Goal: Task Accomplishment & Management: Manage account settings

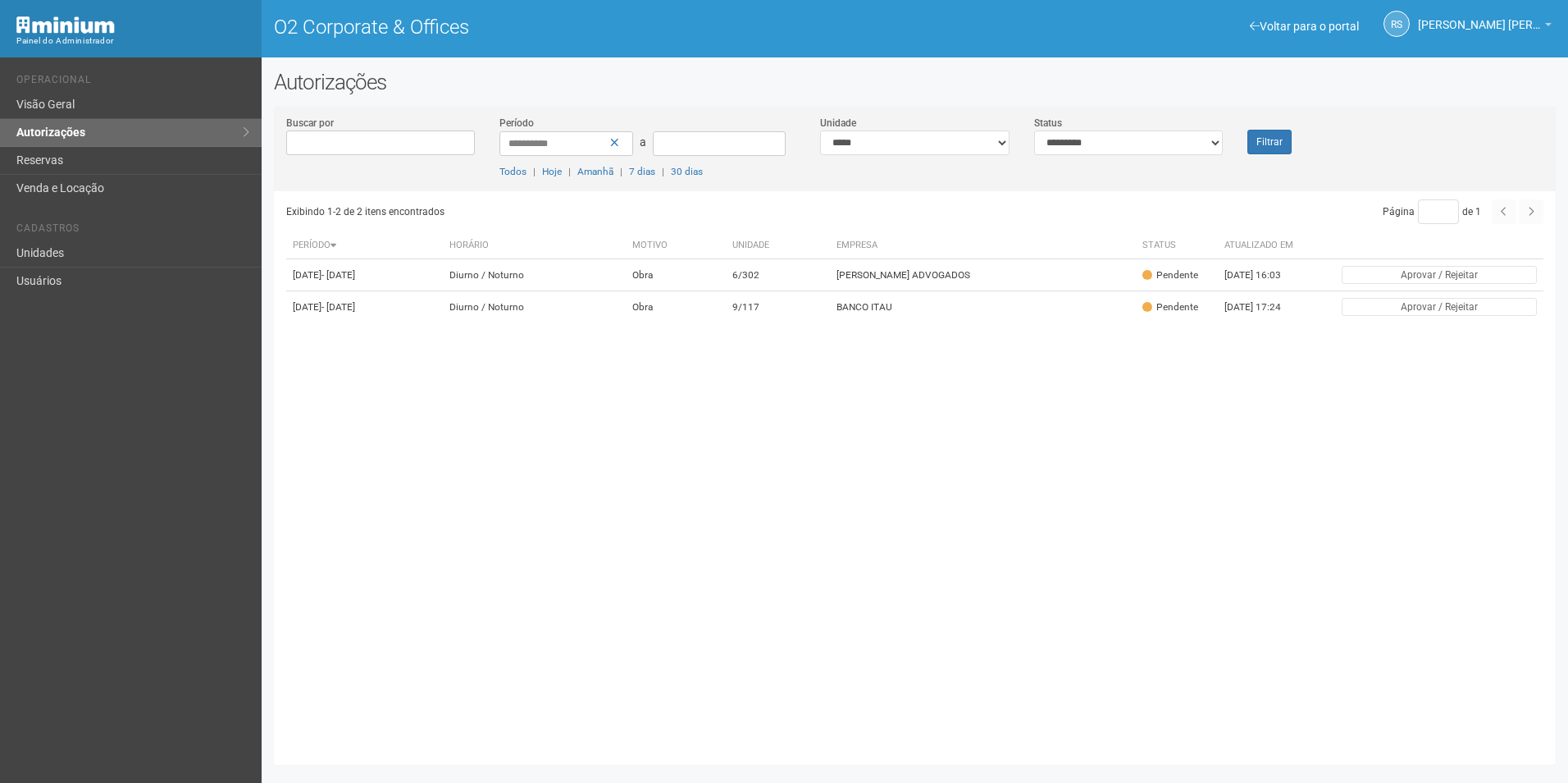
click at [1281, 141] on button "Filtrar" at bounding box center [1269, 142] width 45 height 25
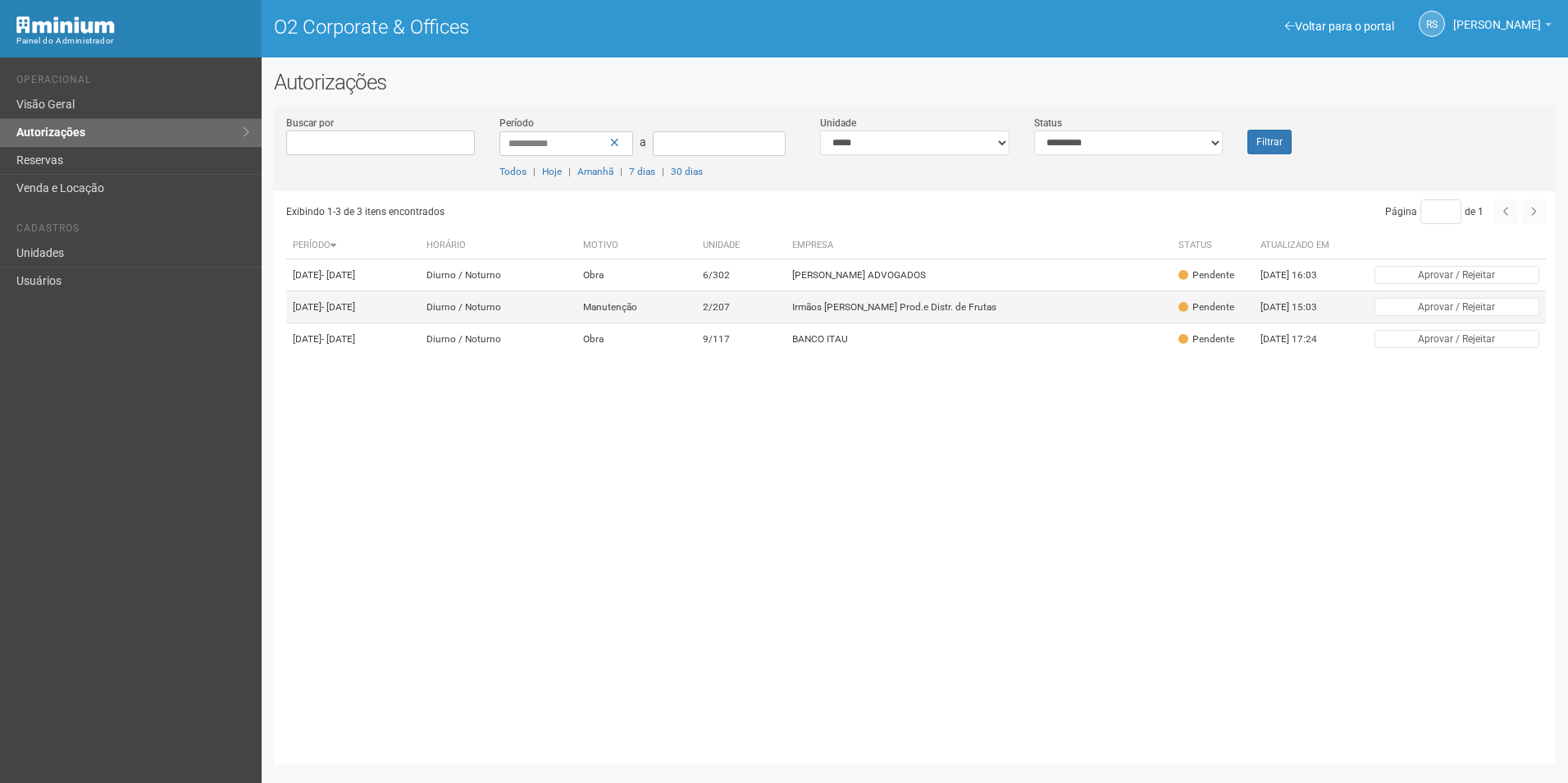
click at [937, 323] on td "Irmãos Benassi Prod.e Distr. de Frutas" at bounding box center [979, 308] width 387 height 32
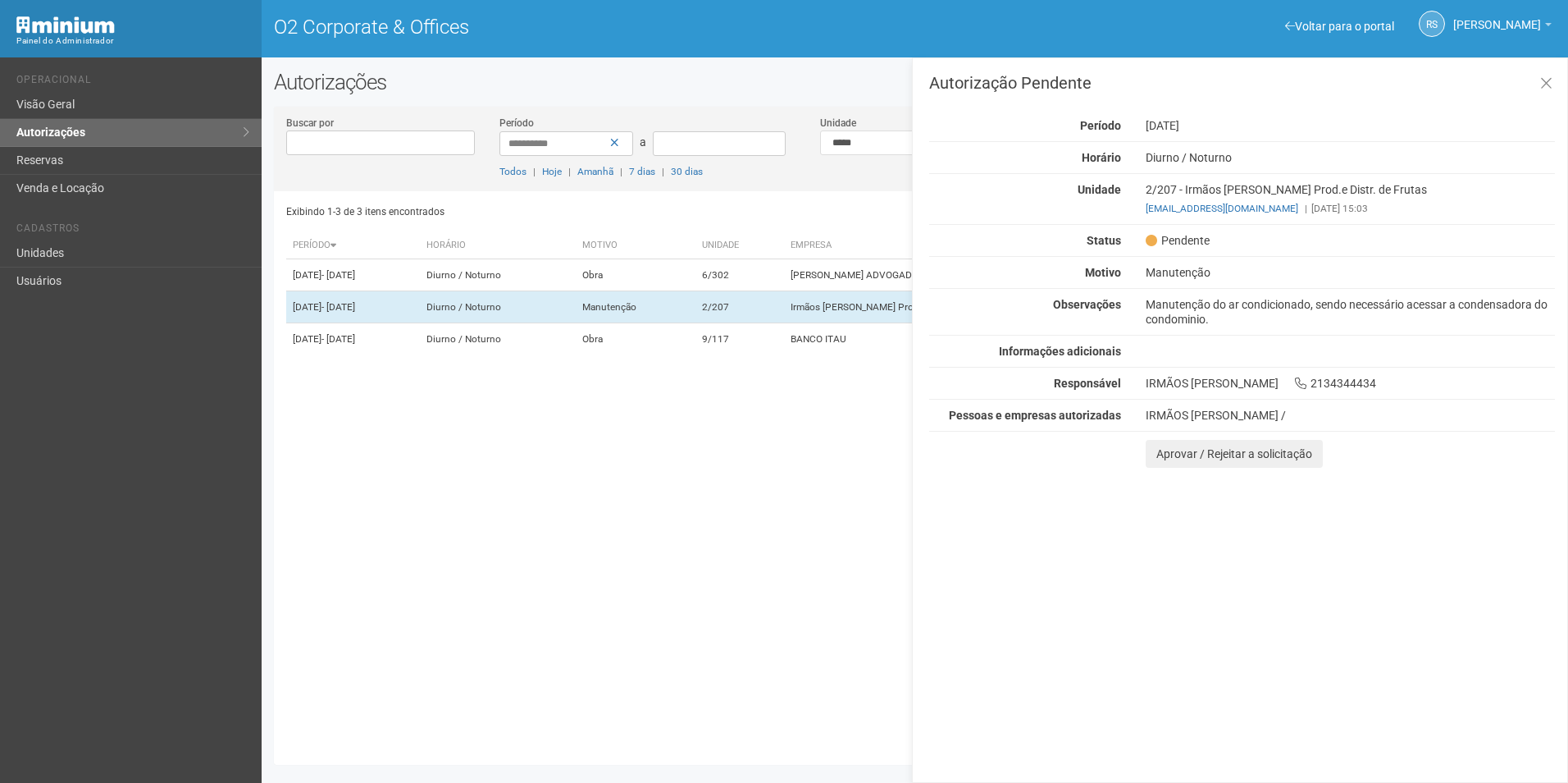
drag, startPoint x: 1436, startPoint y: 616, endPoint x: 1423, endPoint y: 612, distance: 13.6
click at [1436, 615] on div "Autorização Pendente Período 19/08/2025 Horário Diurno / Noturno Unidade 2/207 …" at bounding box center [1241, 420] width 656 height 725
click at [1165, 452] on button "Aprovar / Rejeitar a solicitação" at bounding box center [1234, 454] width 177 height 28
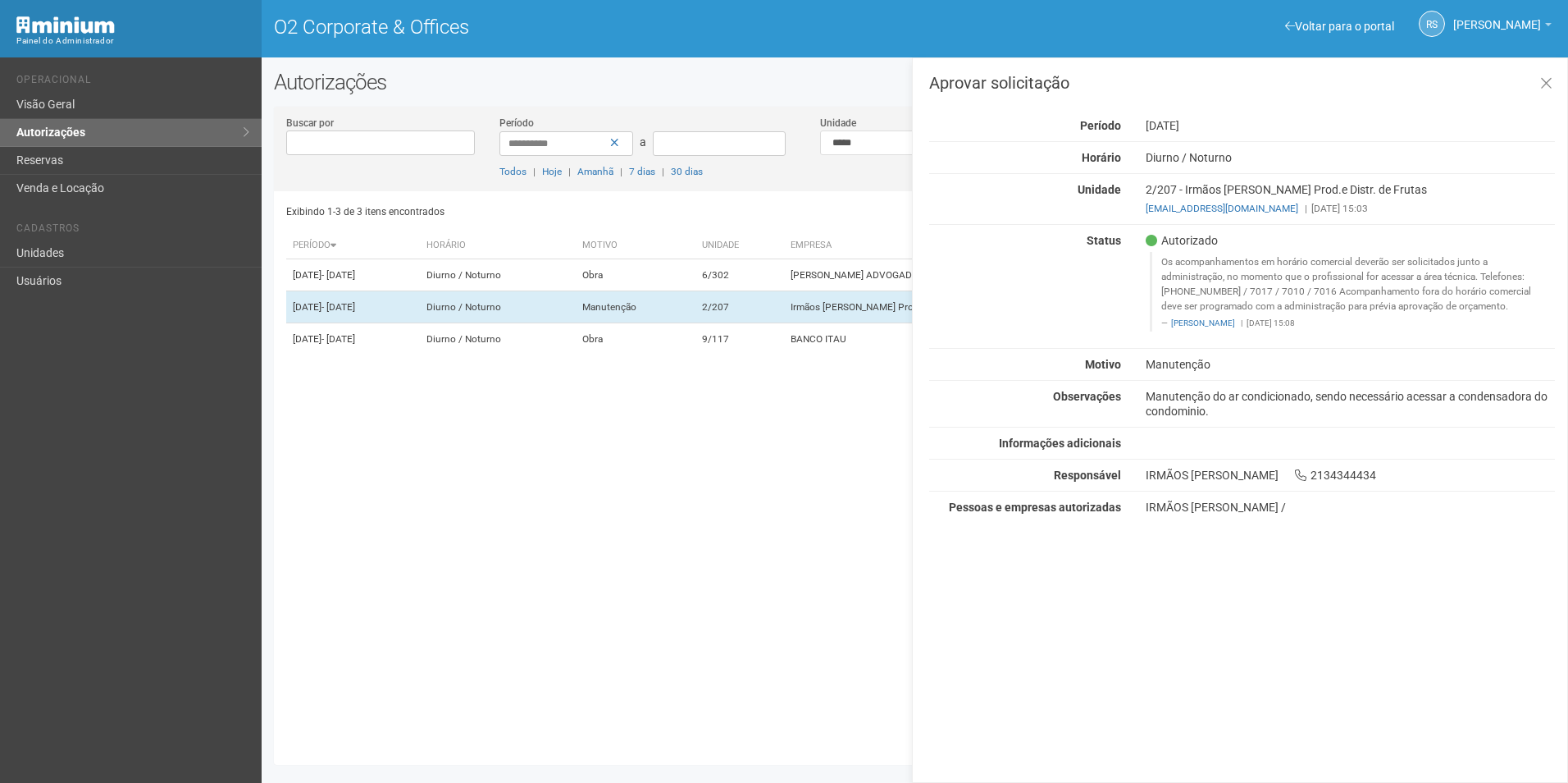
click at [1263, 463] on div "Autorização Período [DATE] [GEOGRAPHIC_DATA] [GEOGRAPHIC_DATA] / [GEOGRAPHIC_DA…" at bounding box center [1243, 308] width 626 height 411
click at [1545, 79] on icon at bounding box center [1546, 84] width 12 height 16
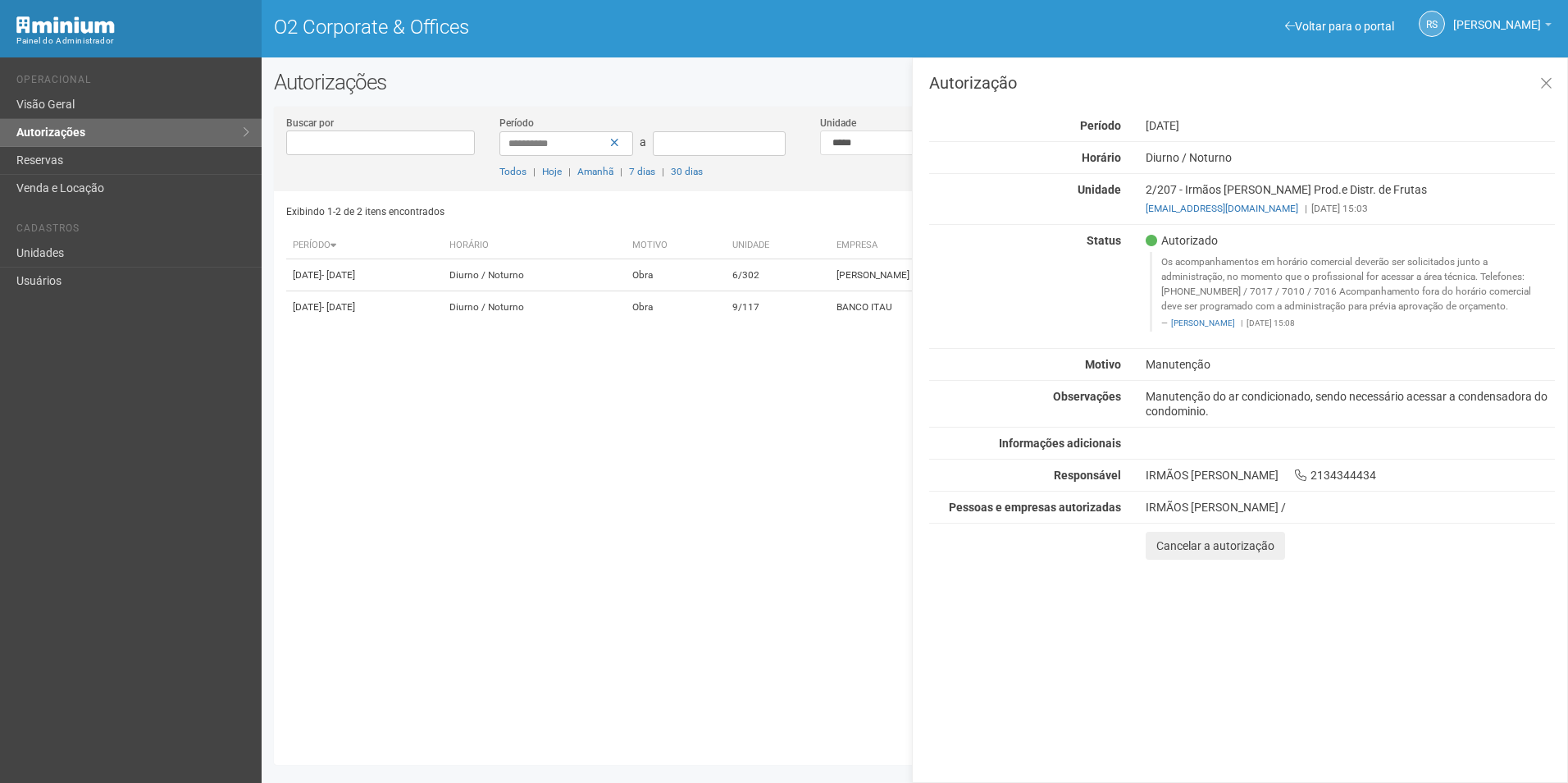
click at [1282, 146] on div "Autorização Período [DATE] [GEOGRAPHIC_DATA] [GEOGRAPHIC_DATA] / [GEOGRAPHIC_DA…" at bounding box center [1243, 317] width 626 height 485
click at [1540, 82] on icon at bounding box center [1546, 84] width 12 height 16
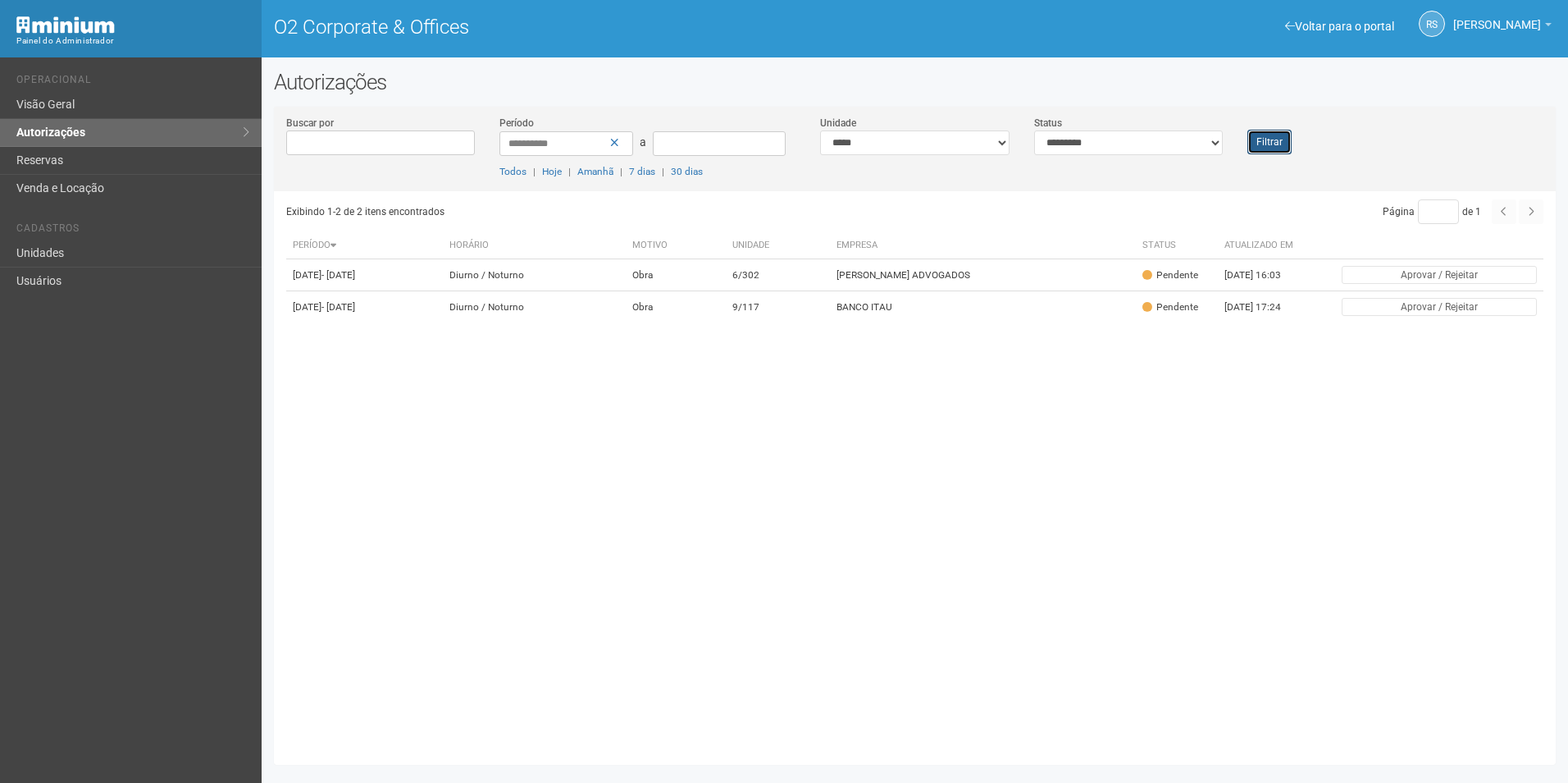
click at [1252, 135] on button "Filtrar" at bounding box center [1269, 142] width 45 height 25
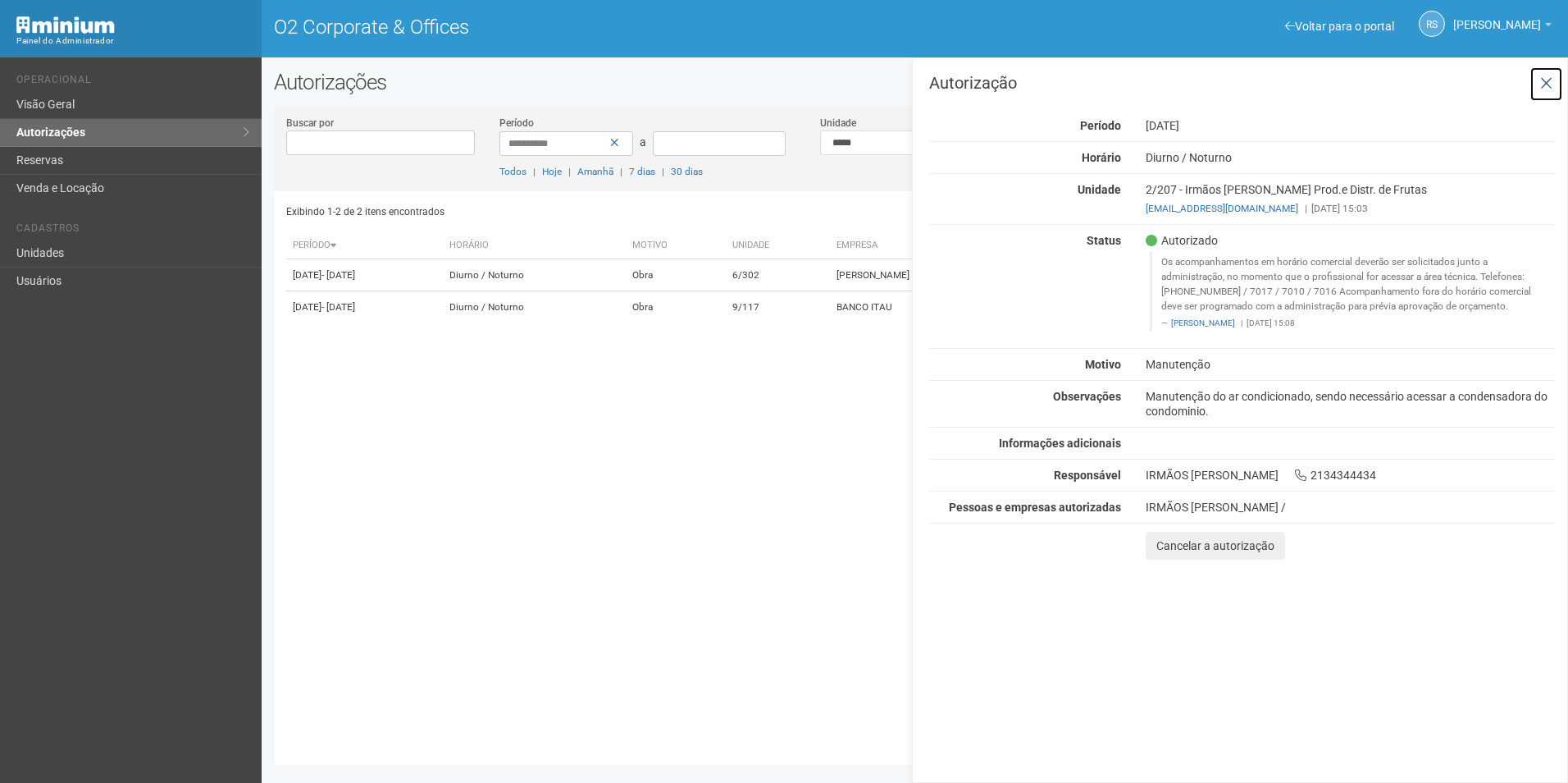
click at [1547, 79] on icon at bounding box center [1546, 84] width 12 height 16
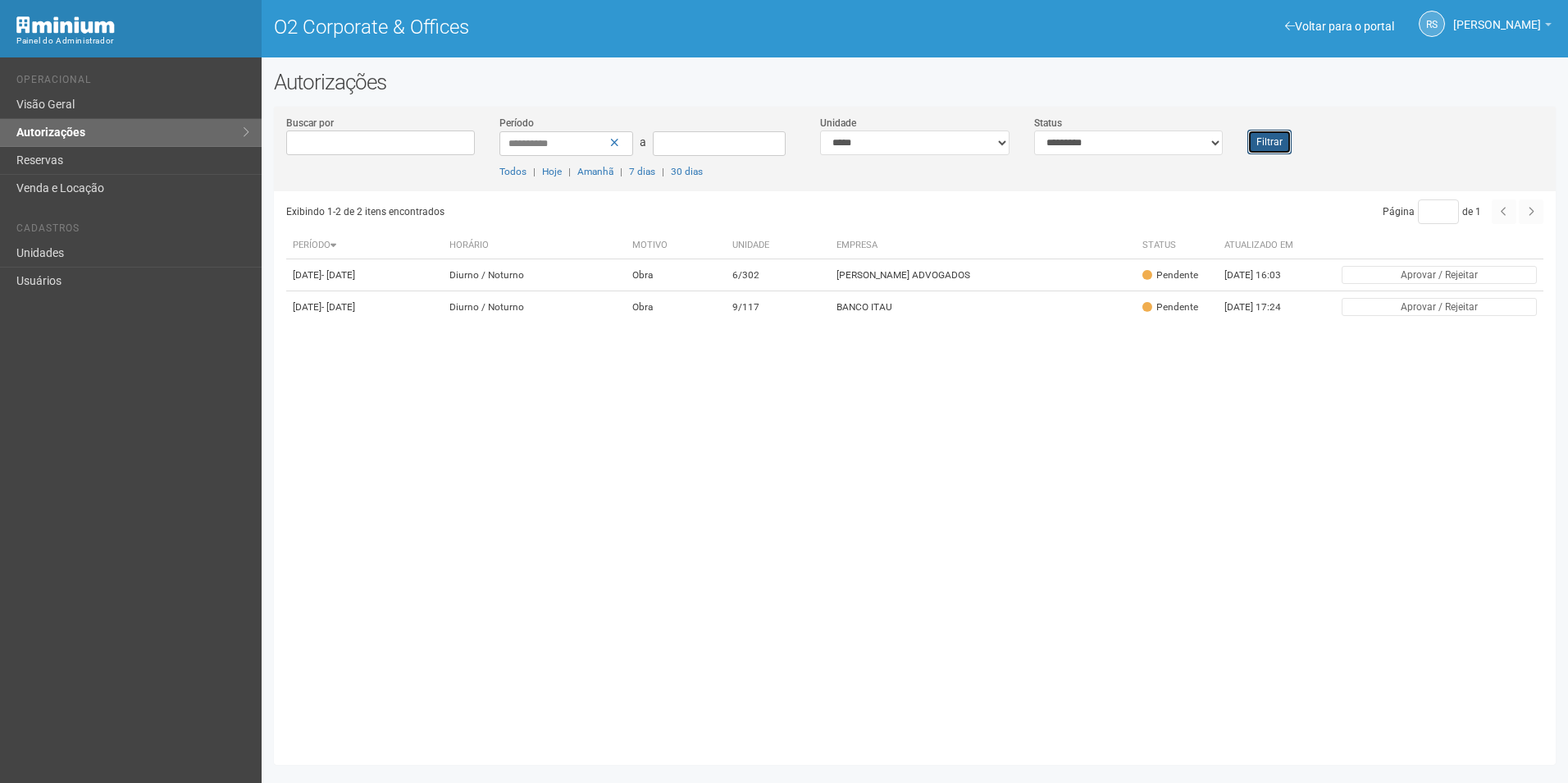
click at [1259, 140] on button "Filtrar" at bounding box center [1269, 142] width 45 height 25
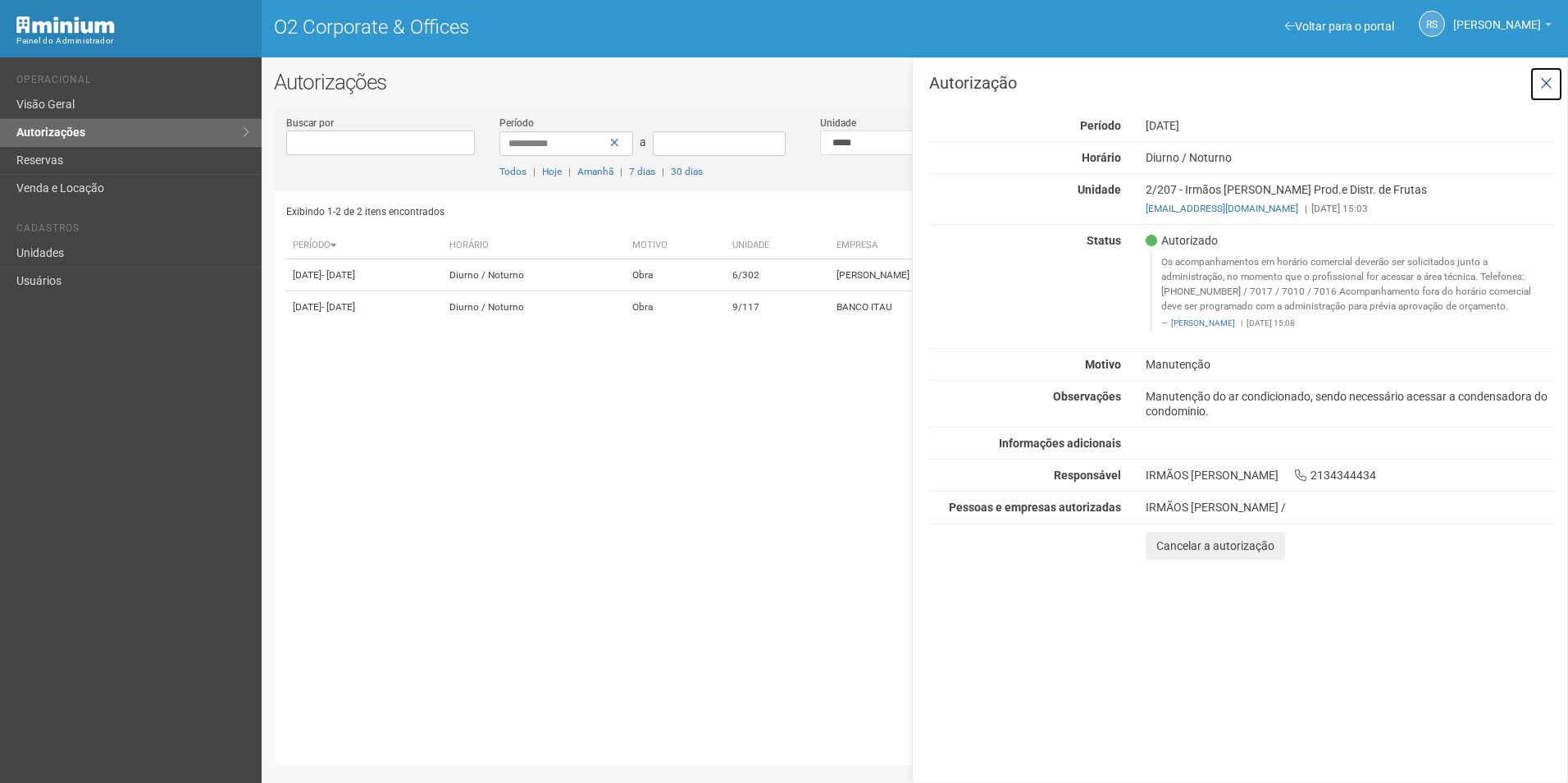
click at [1542, 79] on icon at bounding box center [1546, 84] width 12 height 16
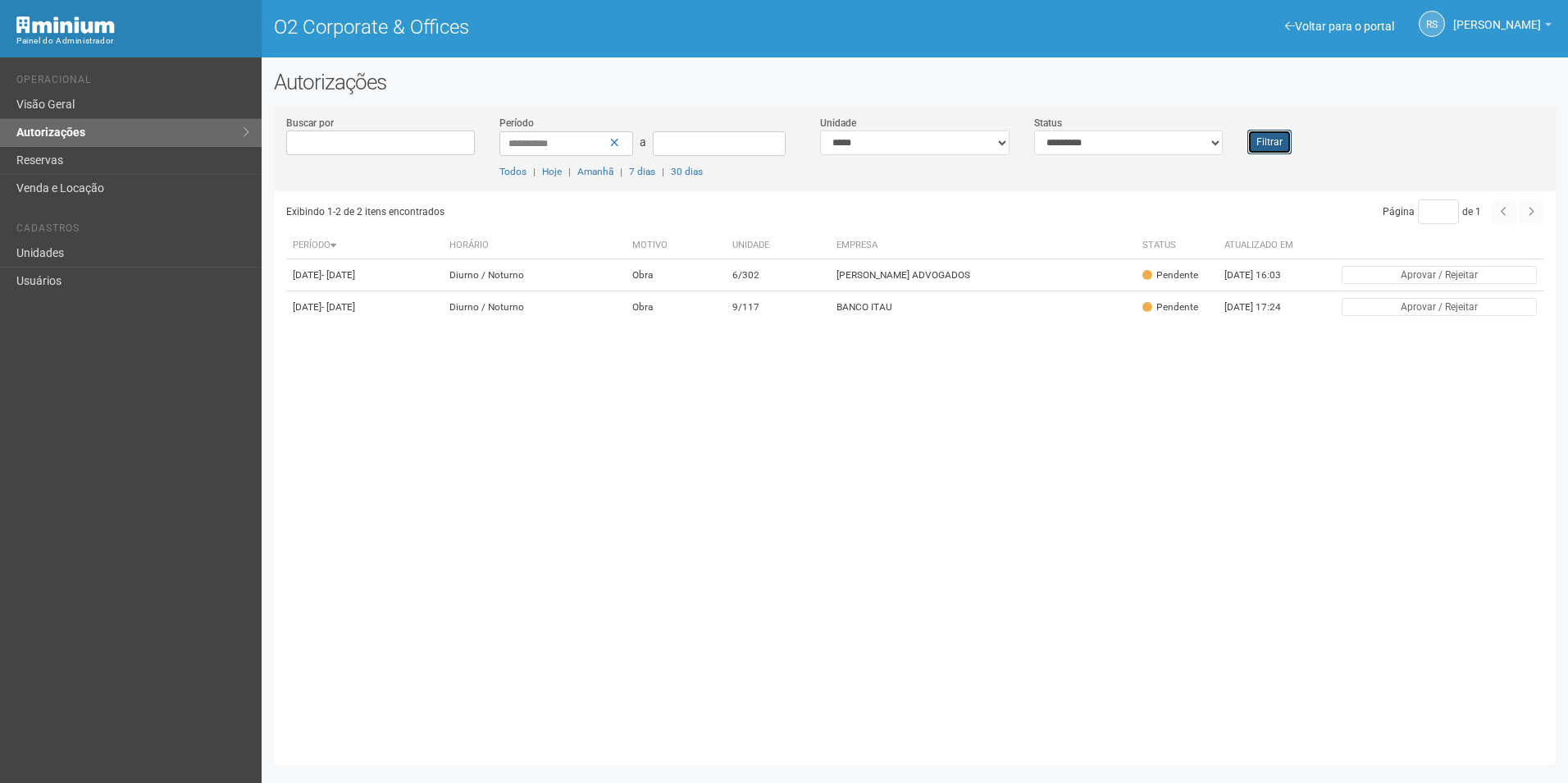
click at [1277, 148] on button "Filtrar" at bounding box center [1269, 142] width 45 height 25
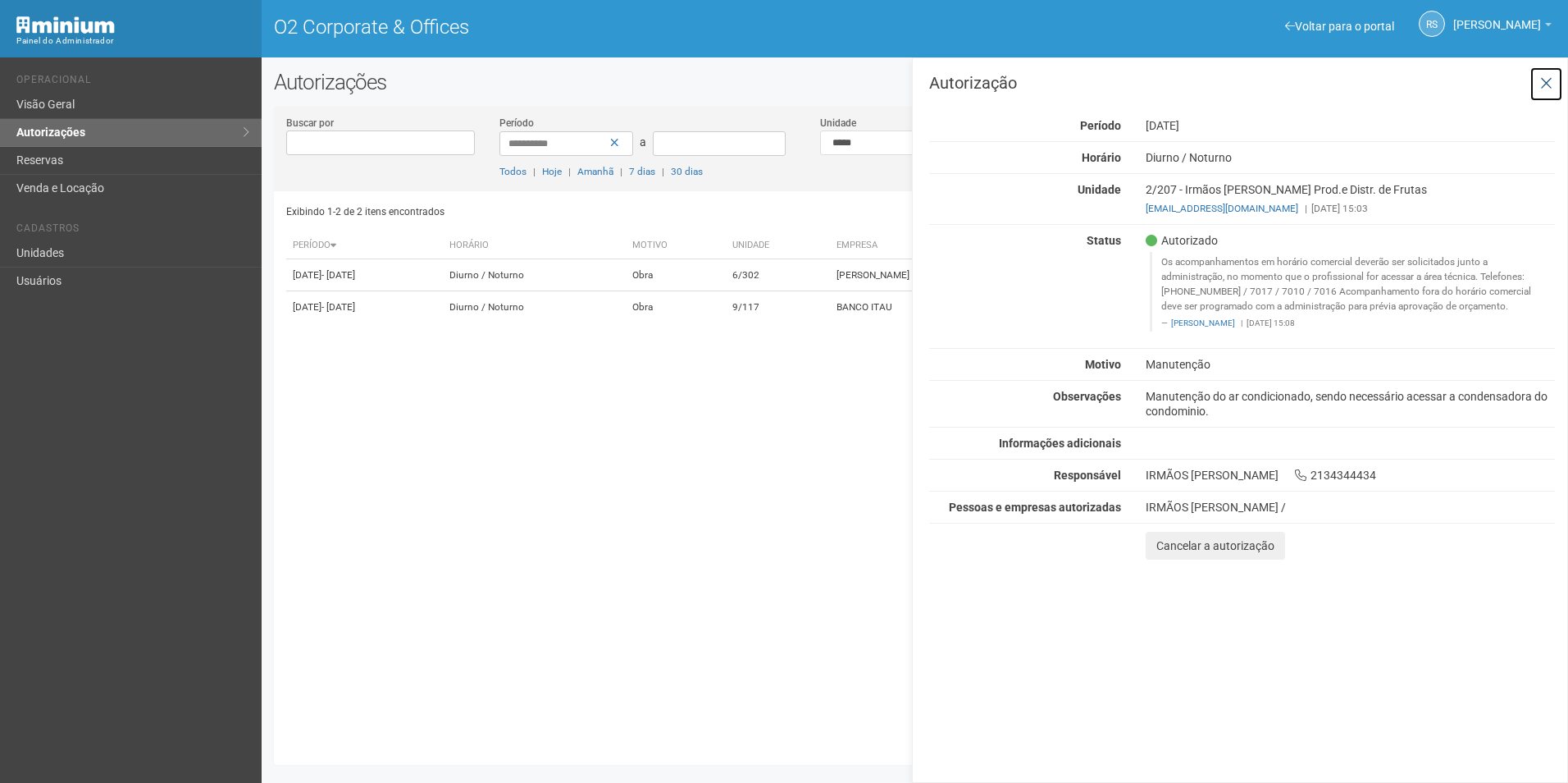
click at [1550, 85] on icon at bounding box center [1546, 84] width 12 height 16
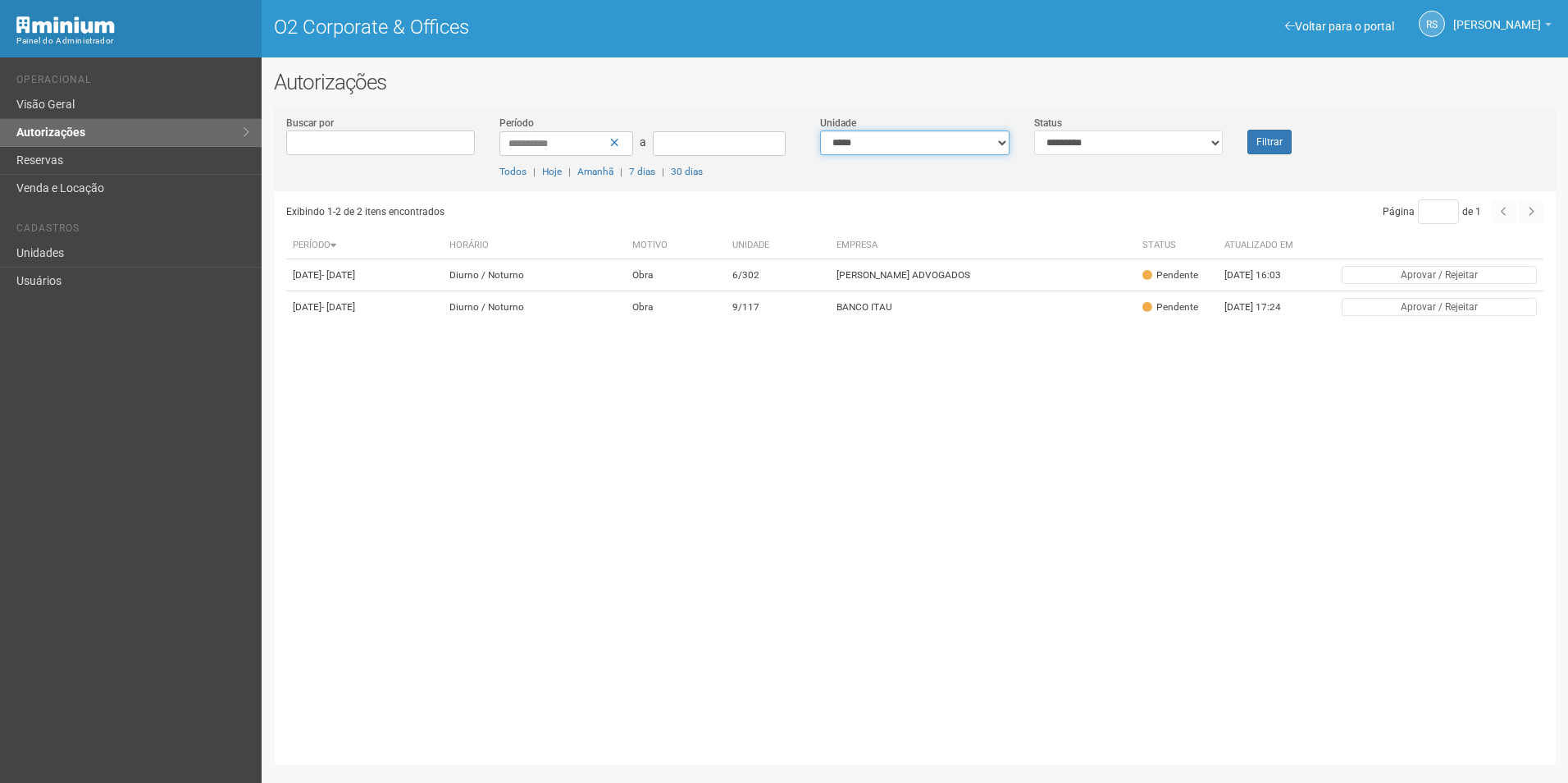
click at [895, 142] on select "**********" at bounding box center [915, 142] width 190 height 25
select select "**********"
click at [821, 130] on select "**********" at bounding box center [915, 142] width 190 height 25
click at [1162, 147] on select "**********" at bounding box center [1129, 142] width 190 height 25
select select "***"
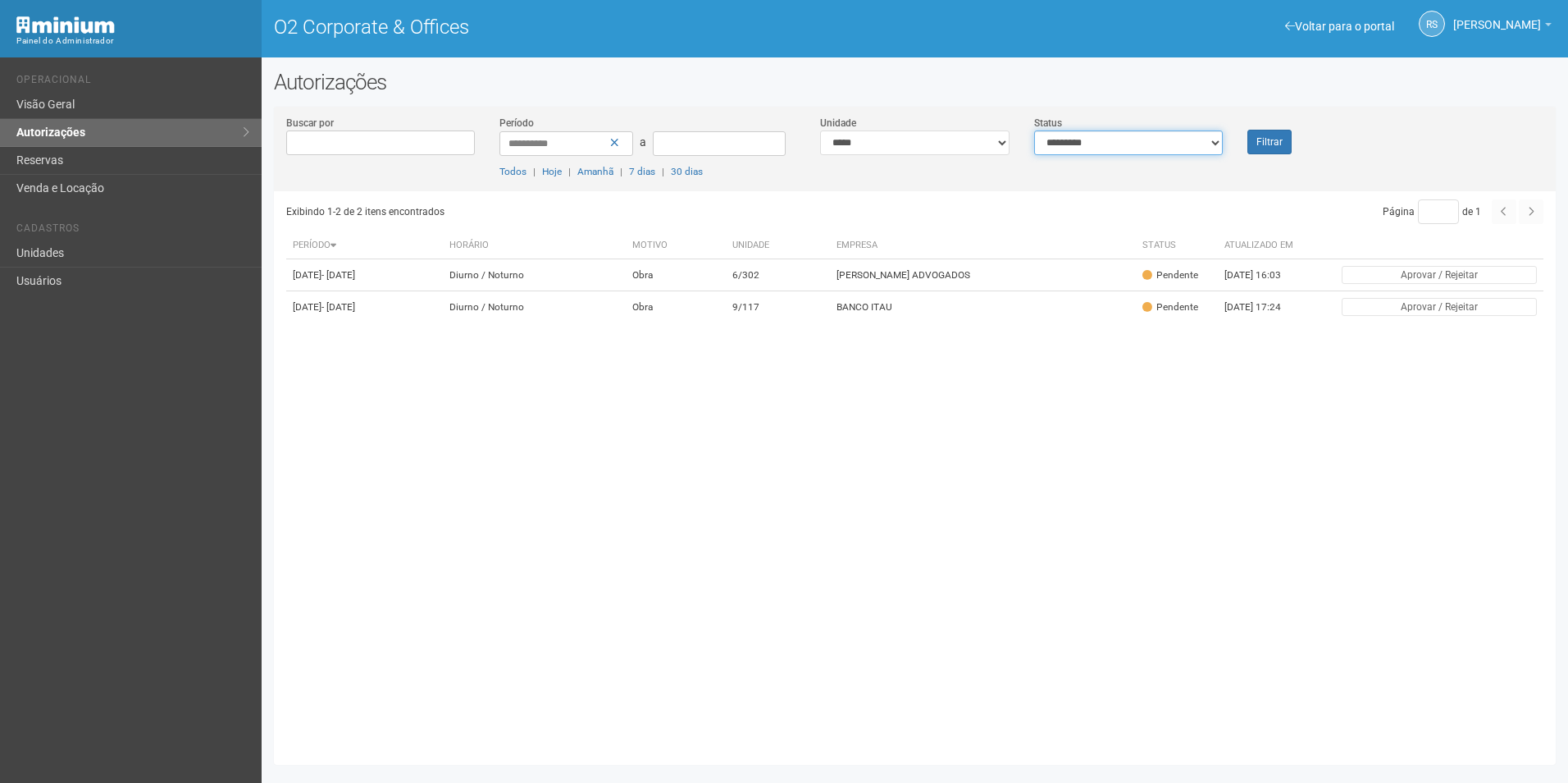
click at [1034, 130] on select "**********" at bounding box center [1129, 142] width 190 height 25
click at [1266, 138] on button "Filtrar" at bounding box center [1269, 142] width 45 height 25
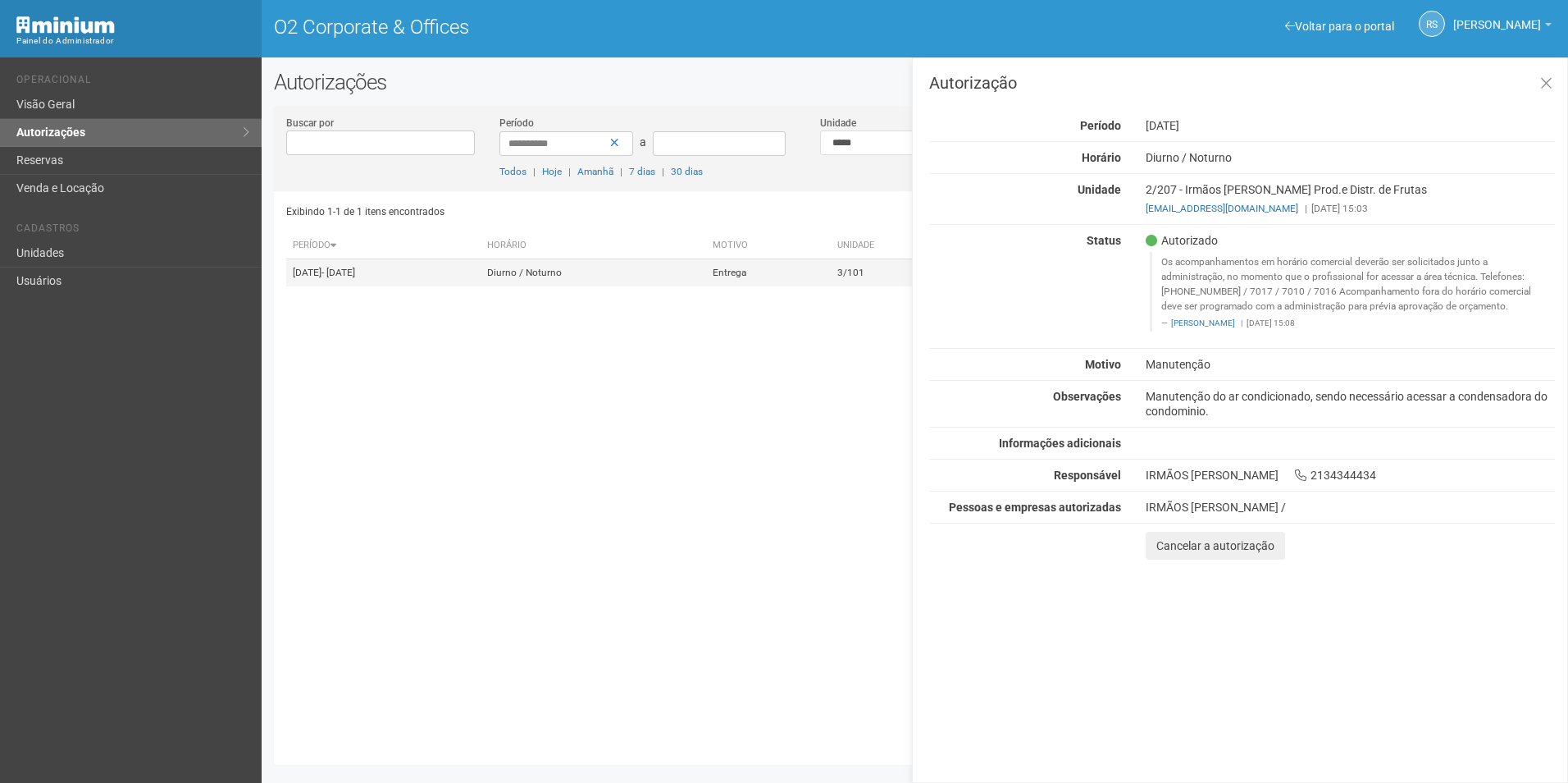
click at [826, 277] on td "Entrega" at bounding box center [768, 272] width 124 height 28
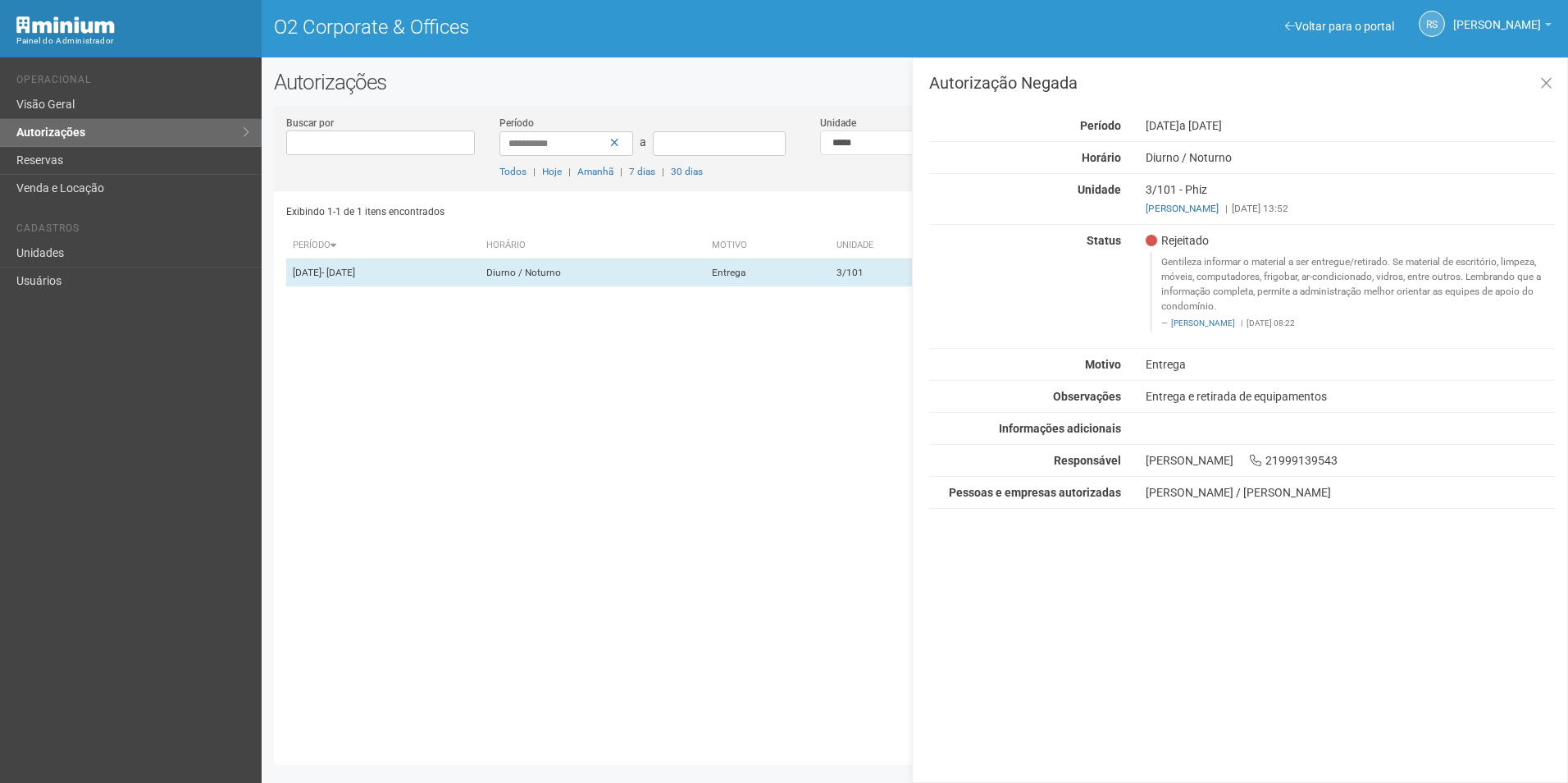
drag, startPoint x: 1201, startPoint y: 394, endPoint x: 1314, endPoint y: 392, distance: 113.0
click at [1314, 392] on div "Entrega e retirada de equipamentos" at bounding box center [1350, 397] width 434 height 15
drag, startPoint x: 1314, startPoint y: 392, endPoint x: 1402, endPoint y: 397, distance: 88.1
click at [1402, 397] on div "Entrega e retirada de equipamentos" at bounding box center [1350, 397] width 434 height 15
click at [1532, 77] on button at bounding box center [1546, 84] width 33 height 35
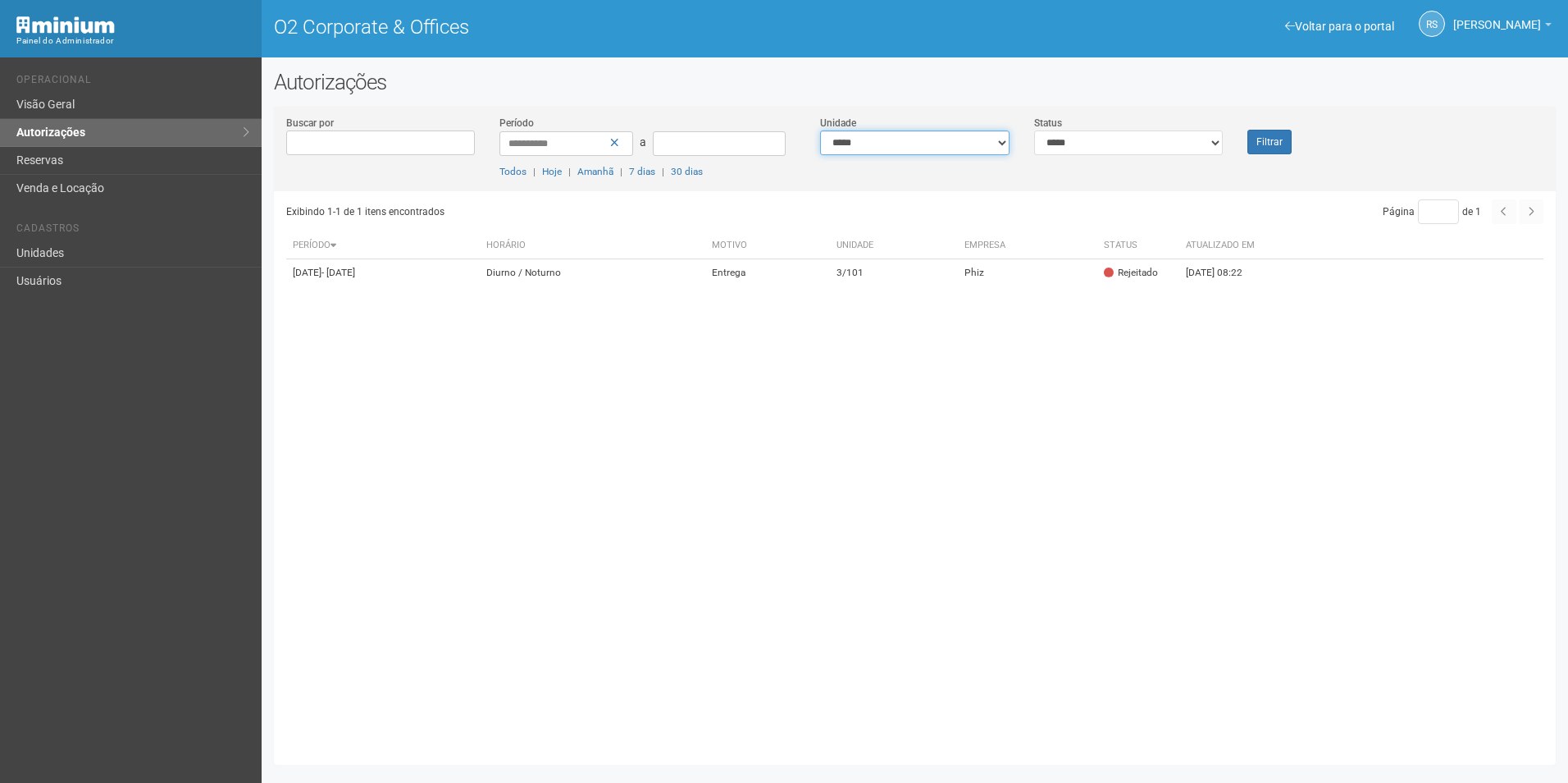
click at [933, 142] on select "**********" at bounding box center [915, 142] width 190 height 25
select select
click at [821, 130] on select "**********" at bounding box center [915, 142] width 190 height 25
click at [1086, 145] on select "**********" at bounding box center [1129, 142] width 190 height 25
select select "*"
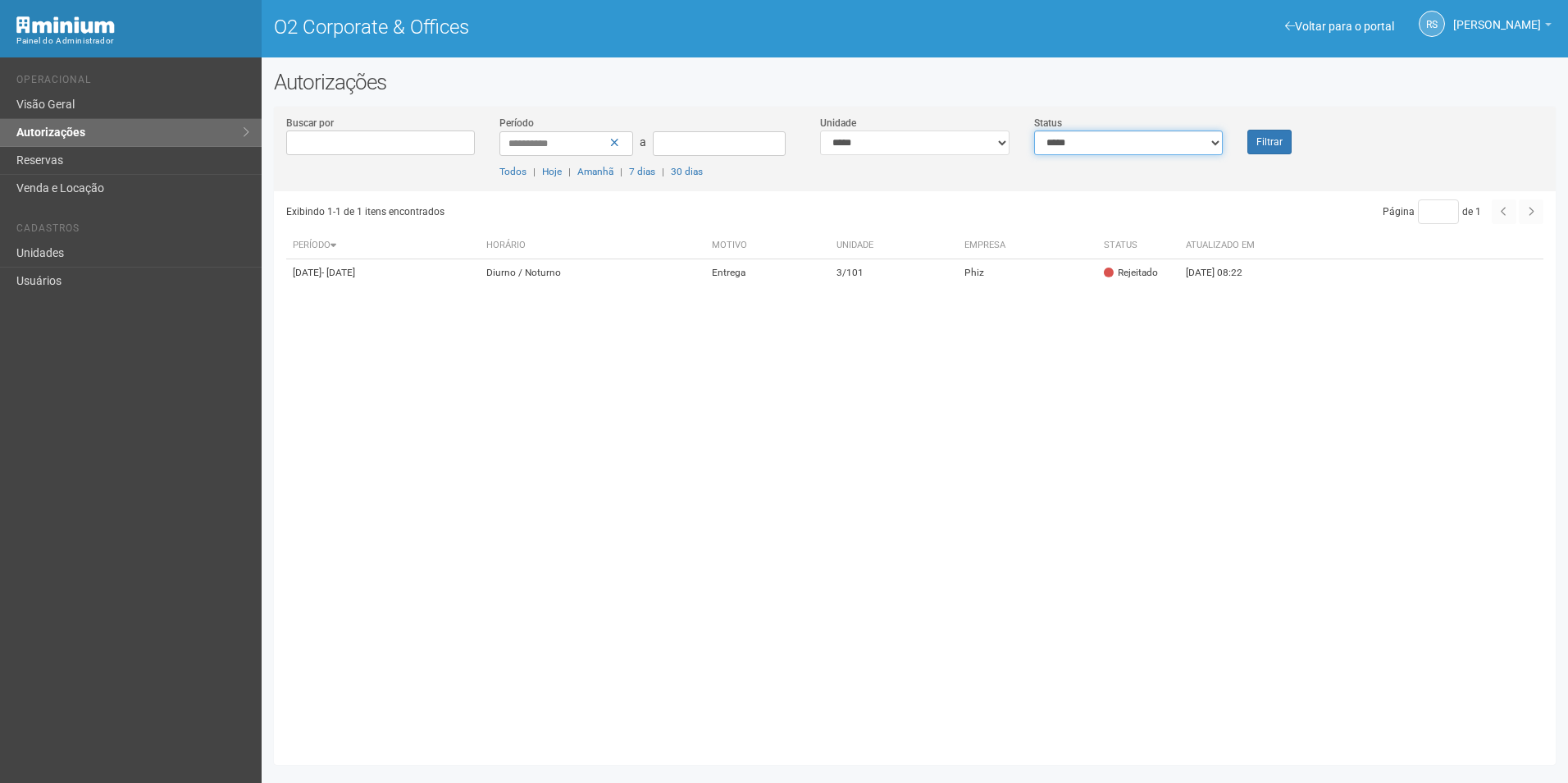
click at [1034, 130] on select "**********" at bounding box center [1129, 142] width 190 height 25
click at [1273, 149] on button "Filtrar" at bounding box center [1269, 142] width 45 height 25
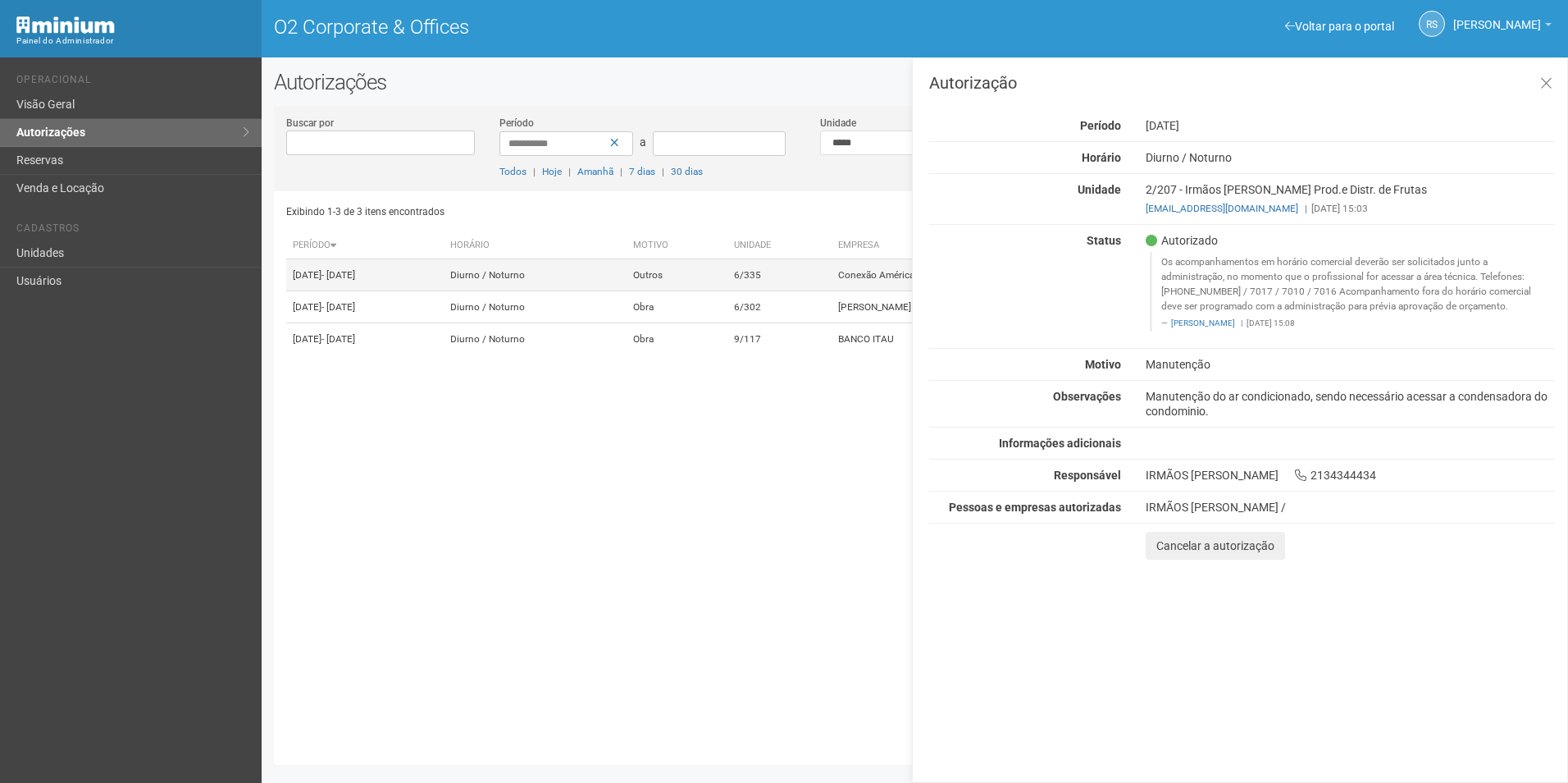
click at [859, 282] on td "Conexão Américas" at bounding box center [985, 275] width 306 height 32
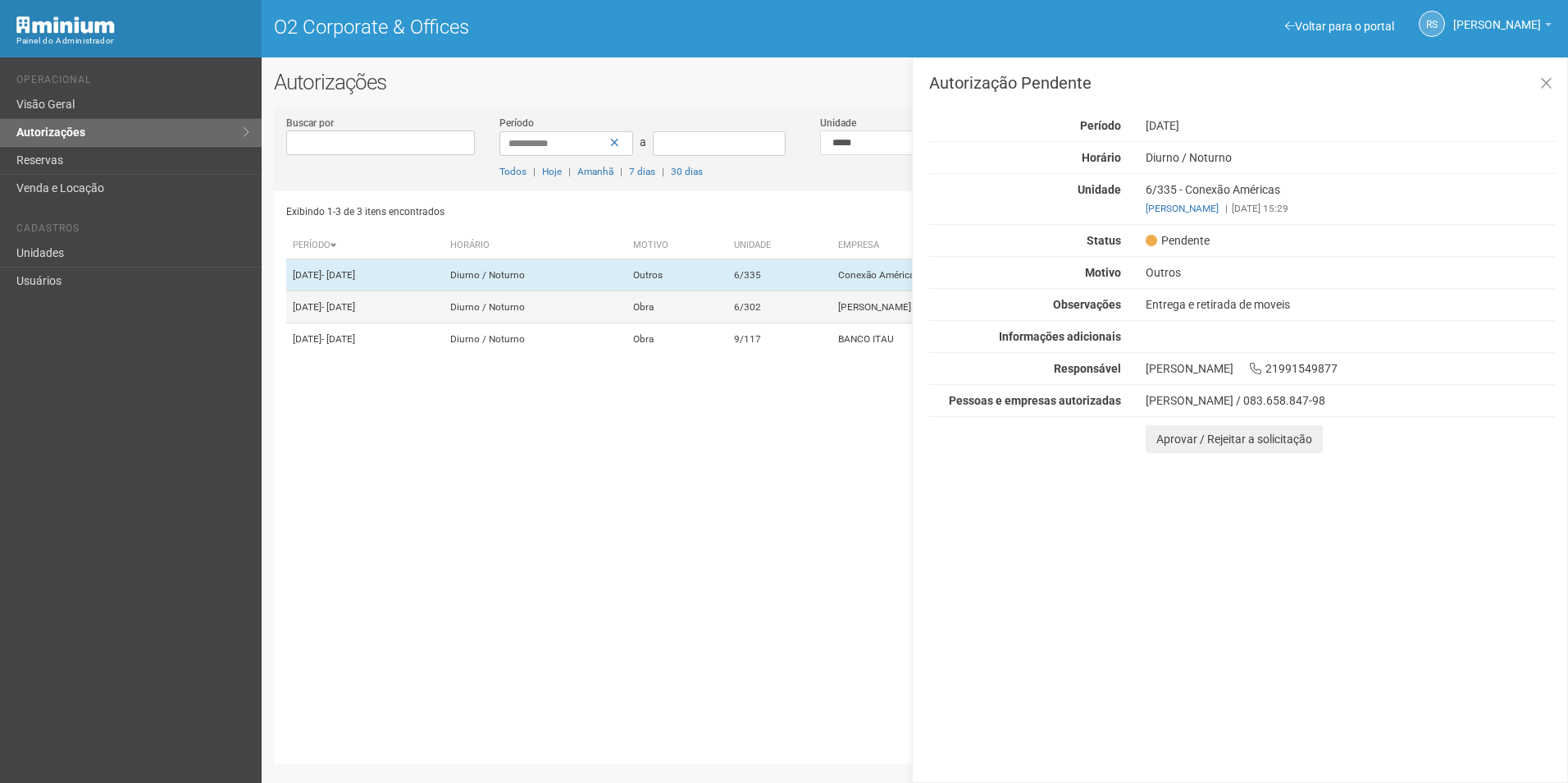
click at [790, 324] on td "6/302" at bounding box center [780, 308] width 104 height 32
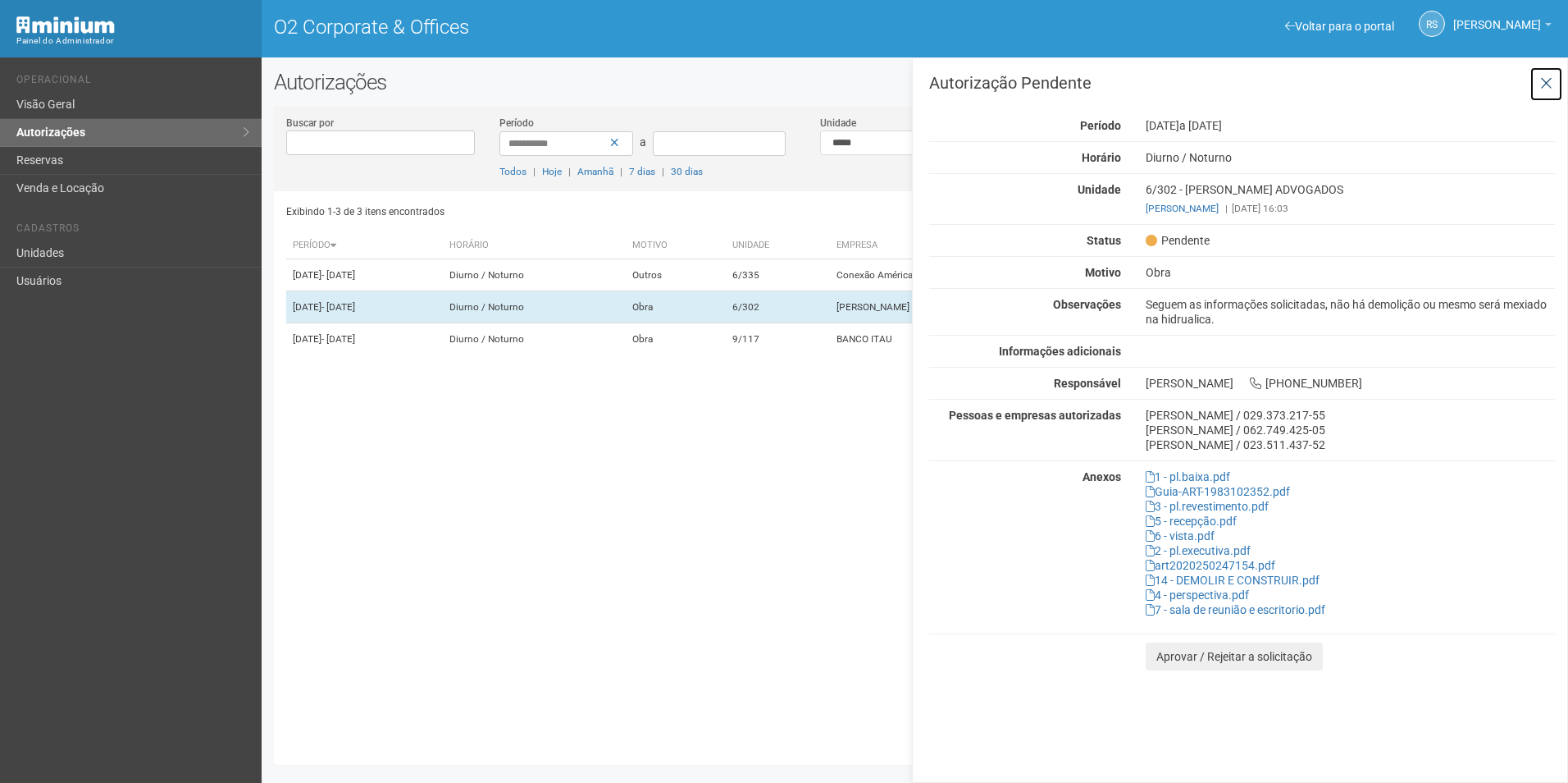
click at [1542, 88] on icon at bounding box center [1546, 84] width 12 height 16
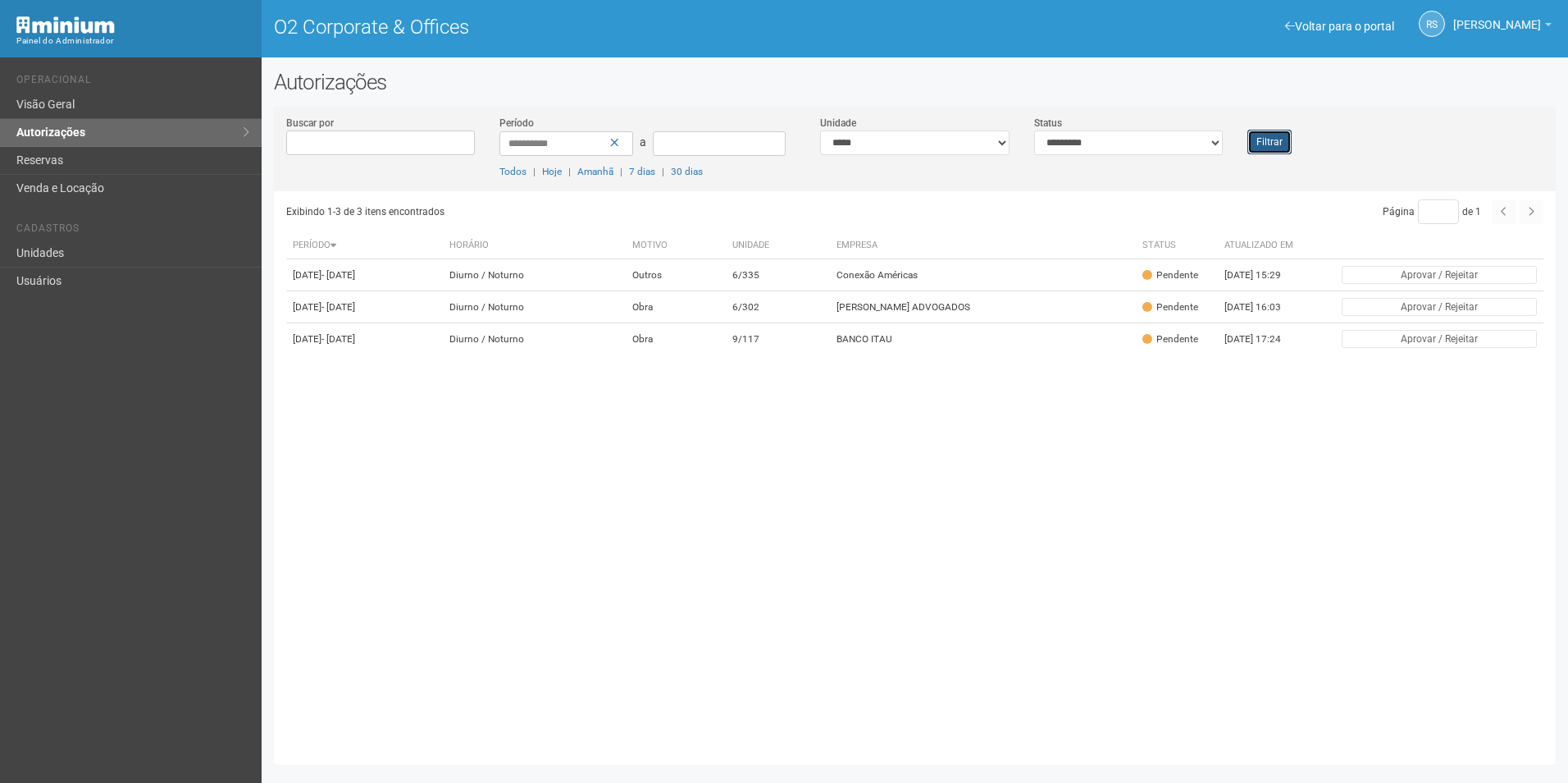
click at [1267, 149] on button "Filtrar" at bounding box center [1269, 142] width 45 height 25
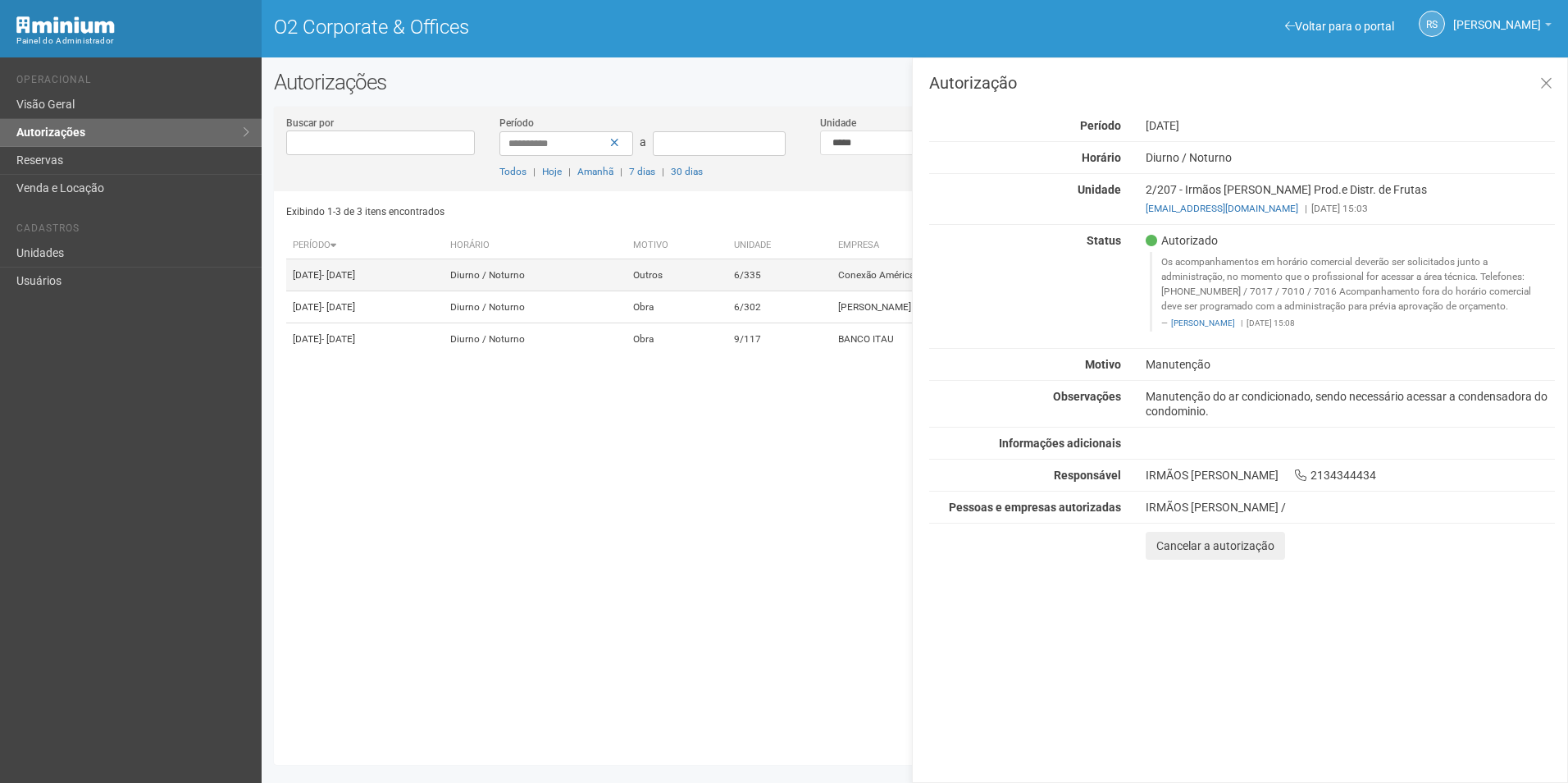
click at [815, 291] on td "6/335" at bounding box center [780, 275] width 104 height 32
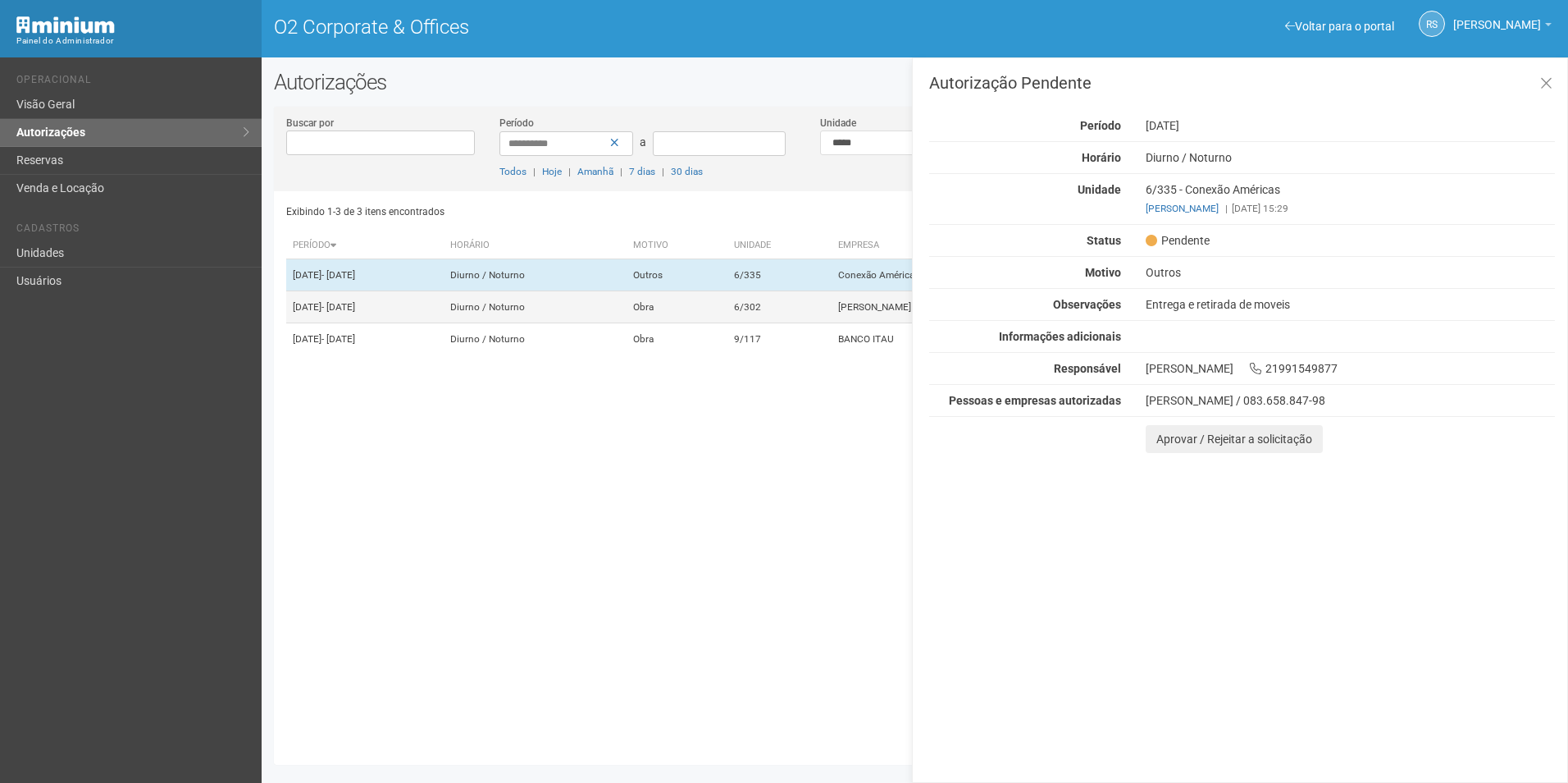
click at [784, 311] on td "6/302" at bounding box center [780, 308] width 104 height 32
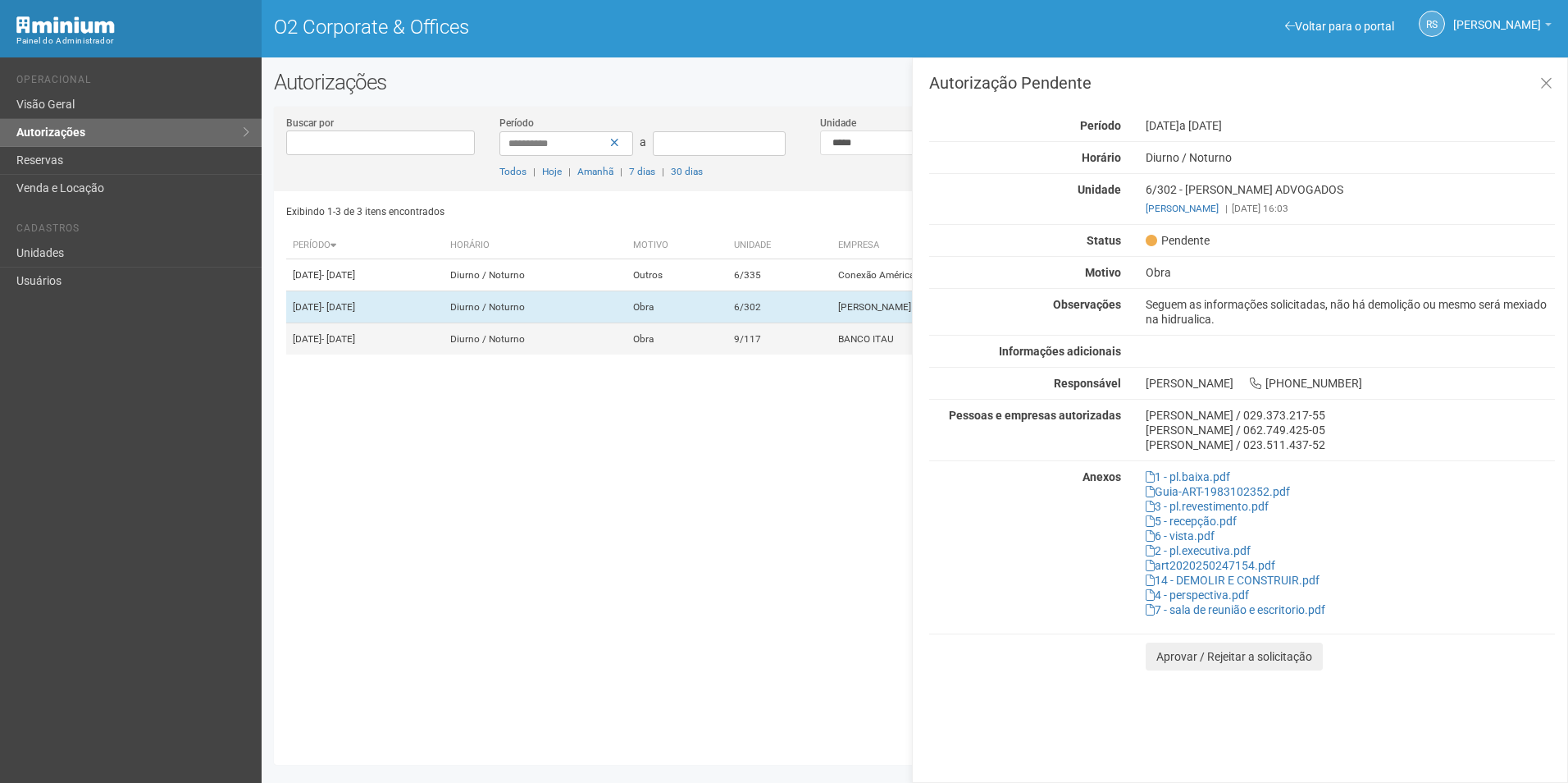
click at [791, 355] on td "9/117" at bounding box center [780, 340] width 104 height 32
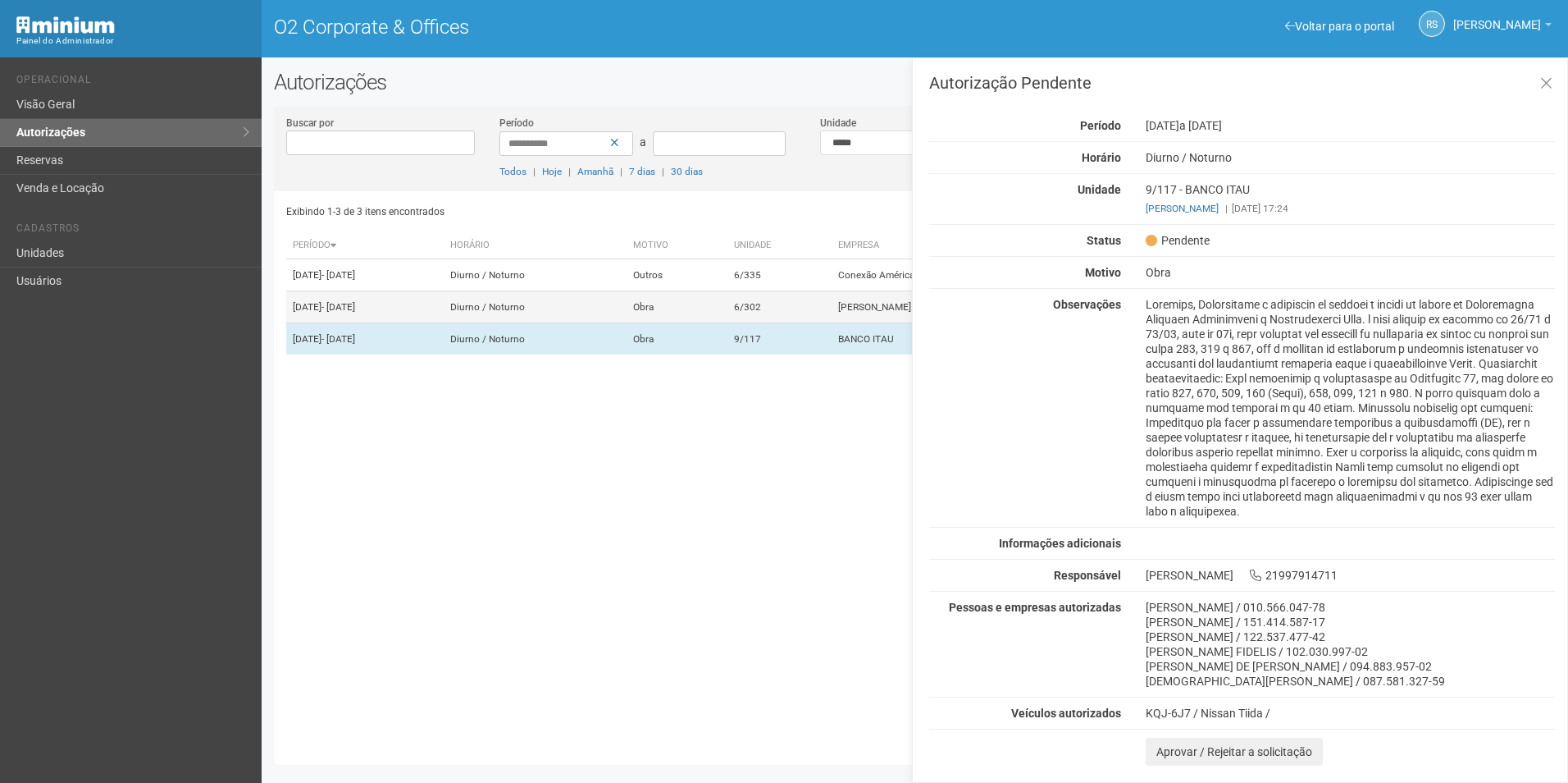
click at [728, 302] on td "Obra" at bounding box center [677, 308] width 101 height 32
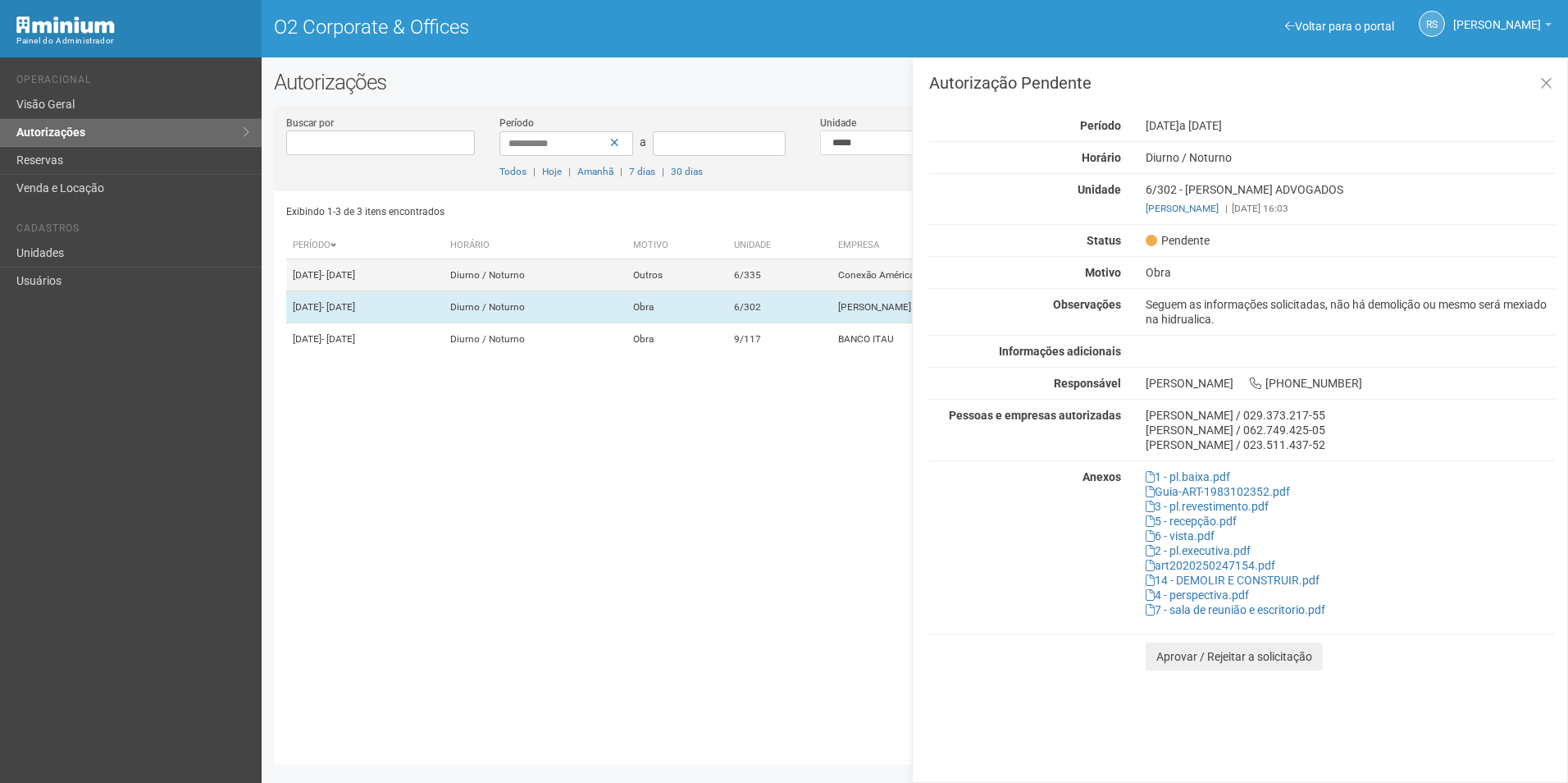
click at [728, 282] on td "Outros" at bounding box center [677, 275] width 101 height 32
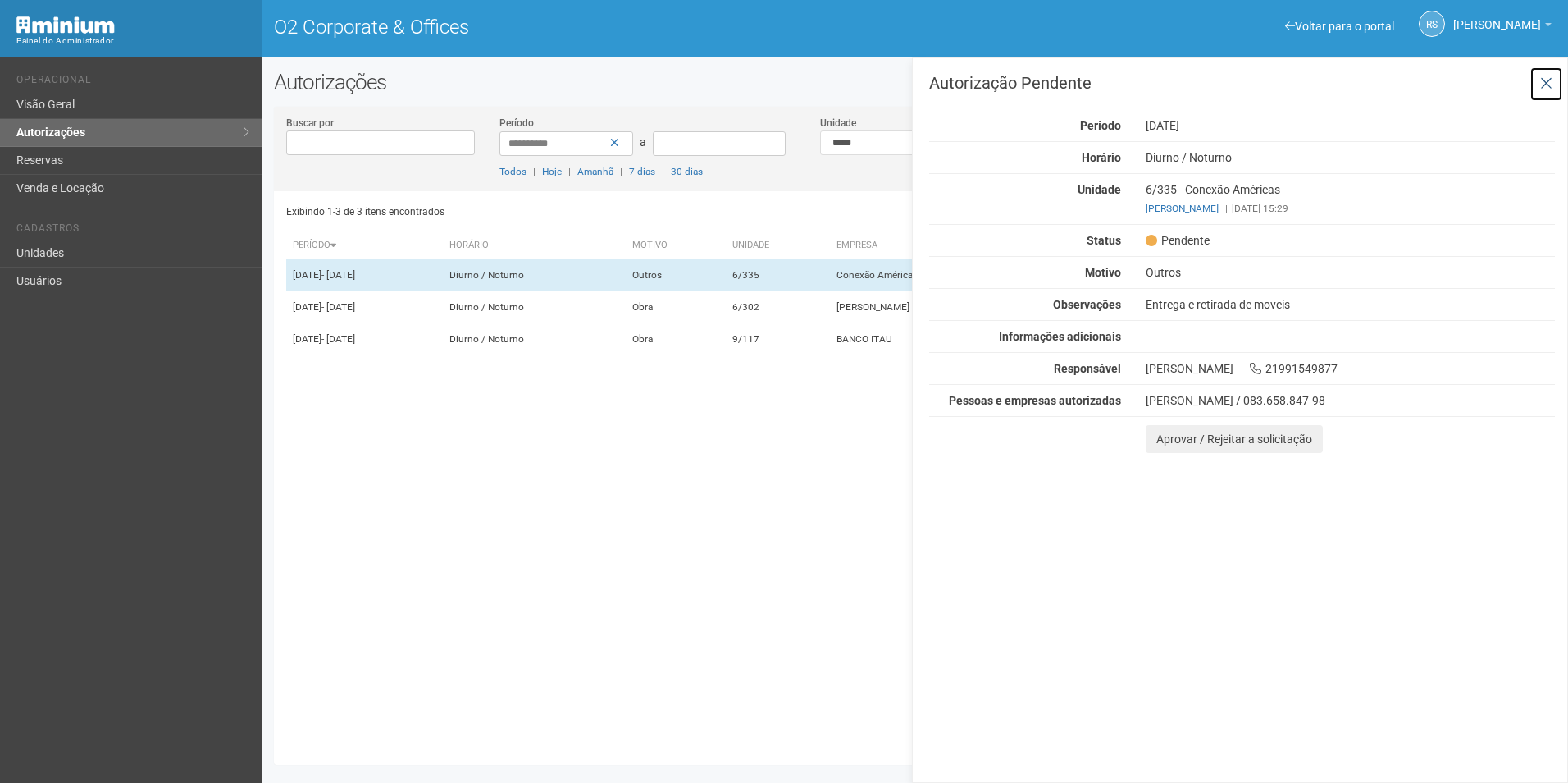
click at [1537, 82] on button at bounding box center [1546, 84] width 33 height 35
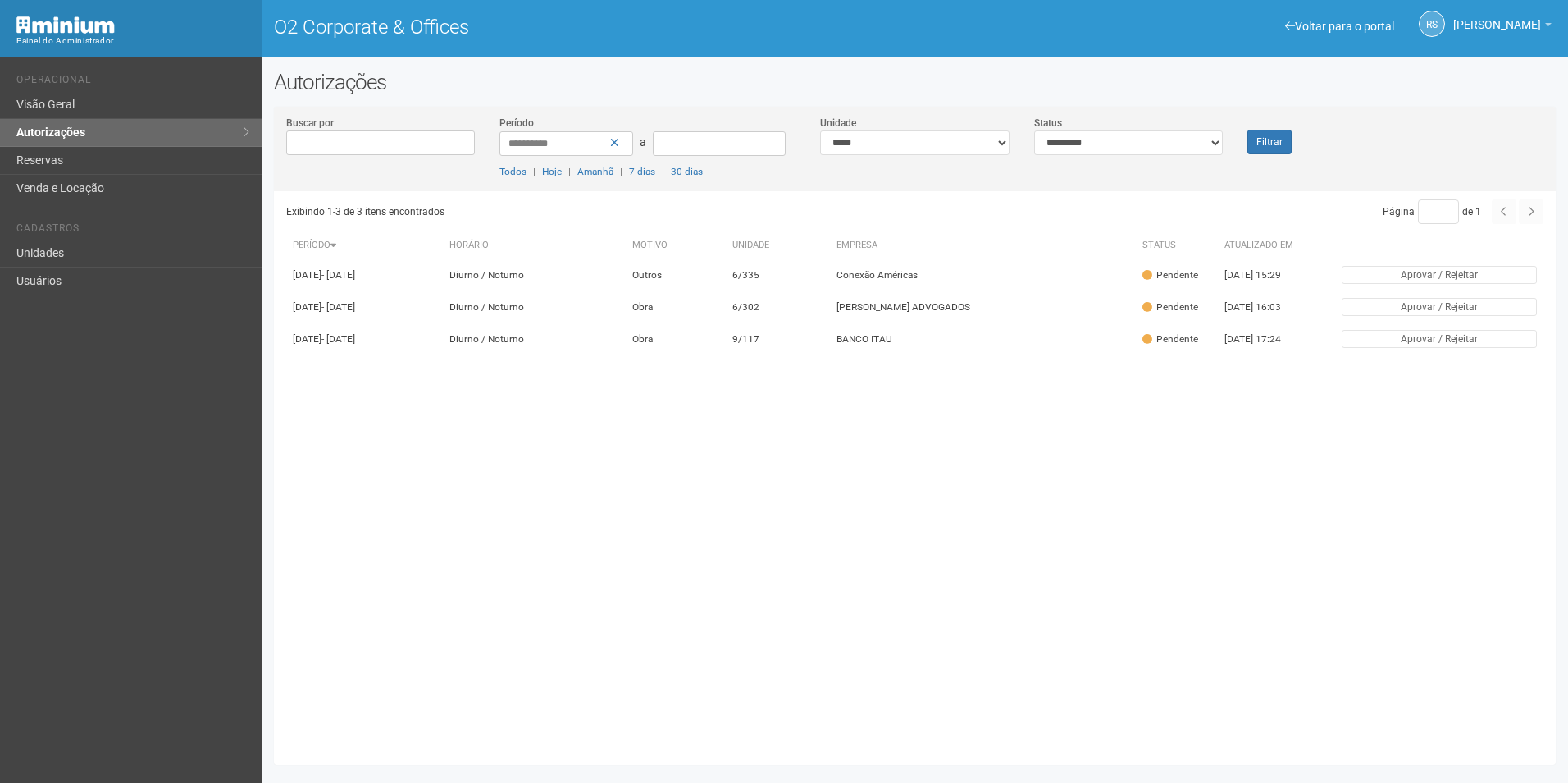
click at [1291, 146] on div "Filtrar" at bounding box center [1288, 135] width 106 height 40
click at [1276, 139] on button "Filtrar" at bounding box center [1269, 142] width 45 height 25
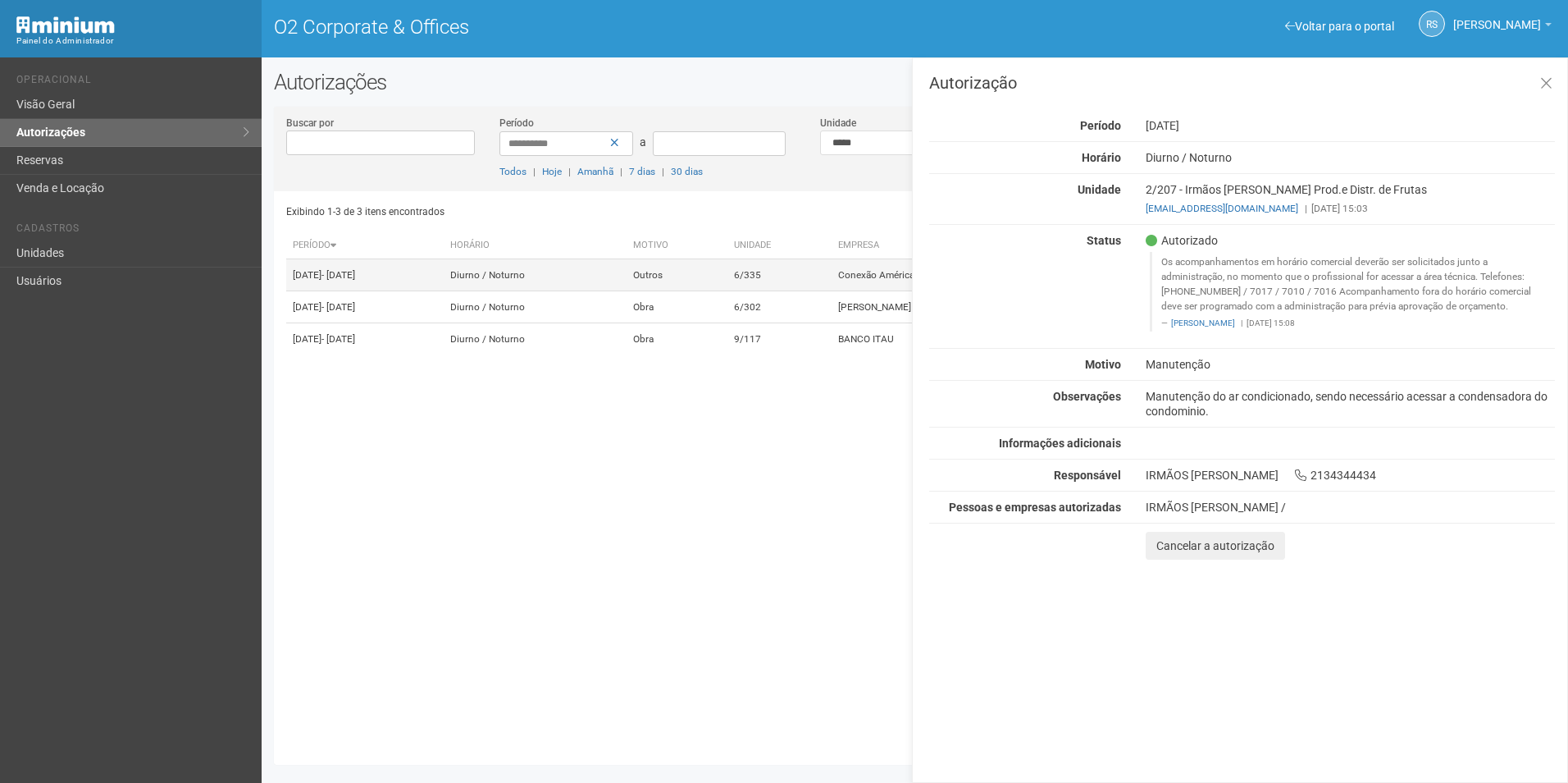
click at [810, 269] on td "6/335" at bounding box center [780, 275] width 104 height 32
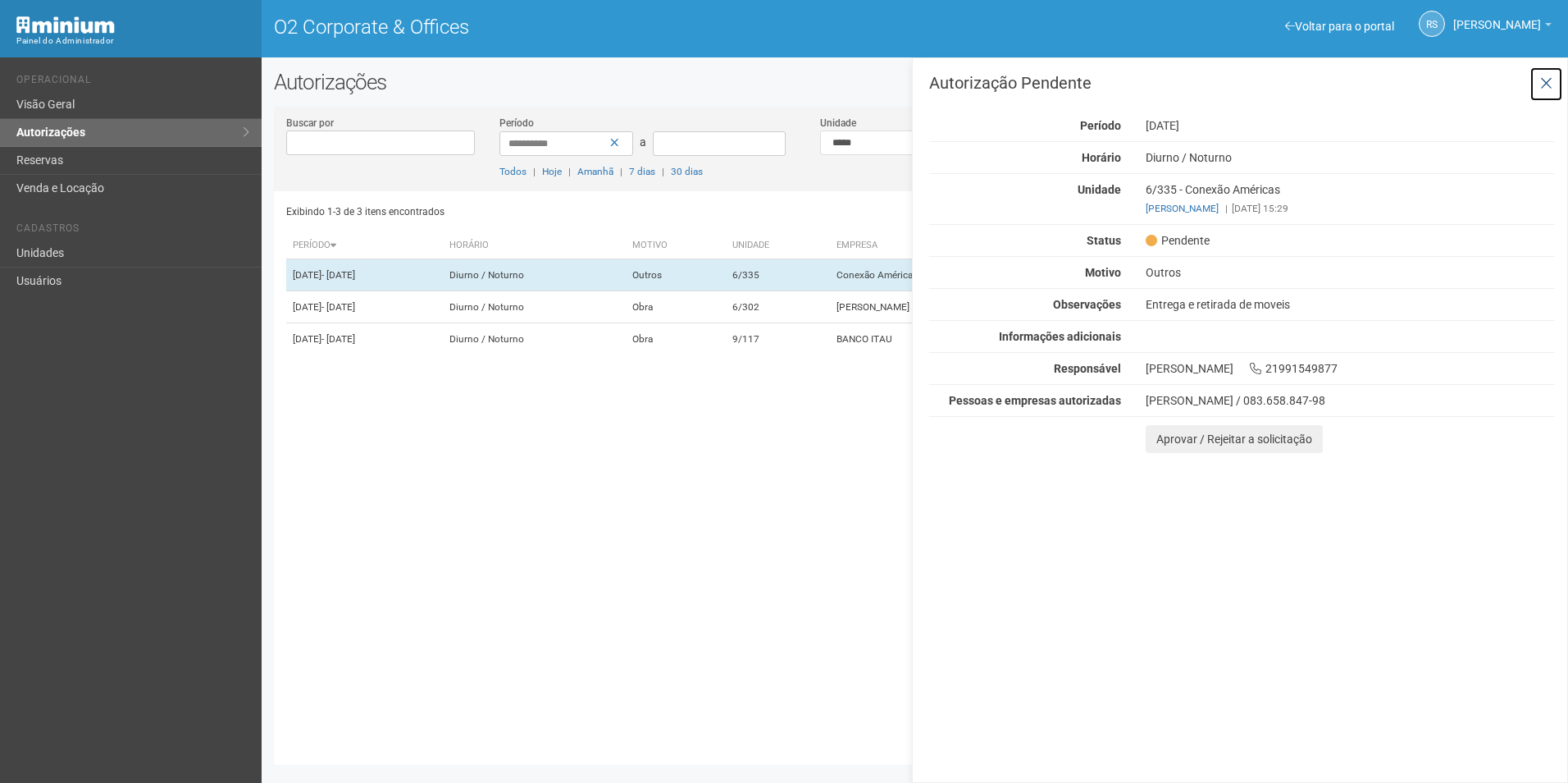
click at [1550, 82] on icon at bounding box center [1546, 84] width 12 height 16
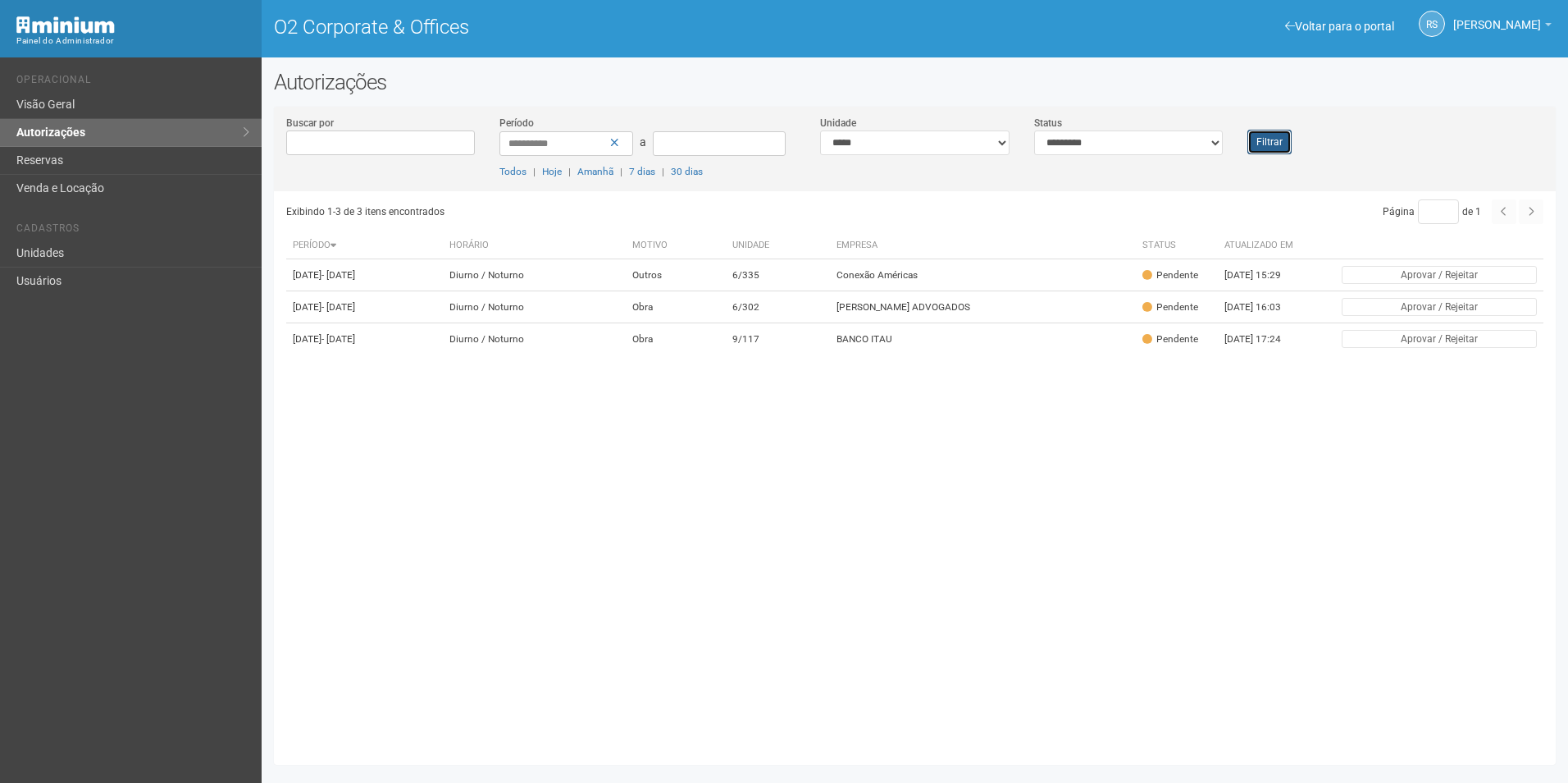
click at [1280, 138] on button "Filtrar" at bounding box center [1269, 142] width 45 height 25
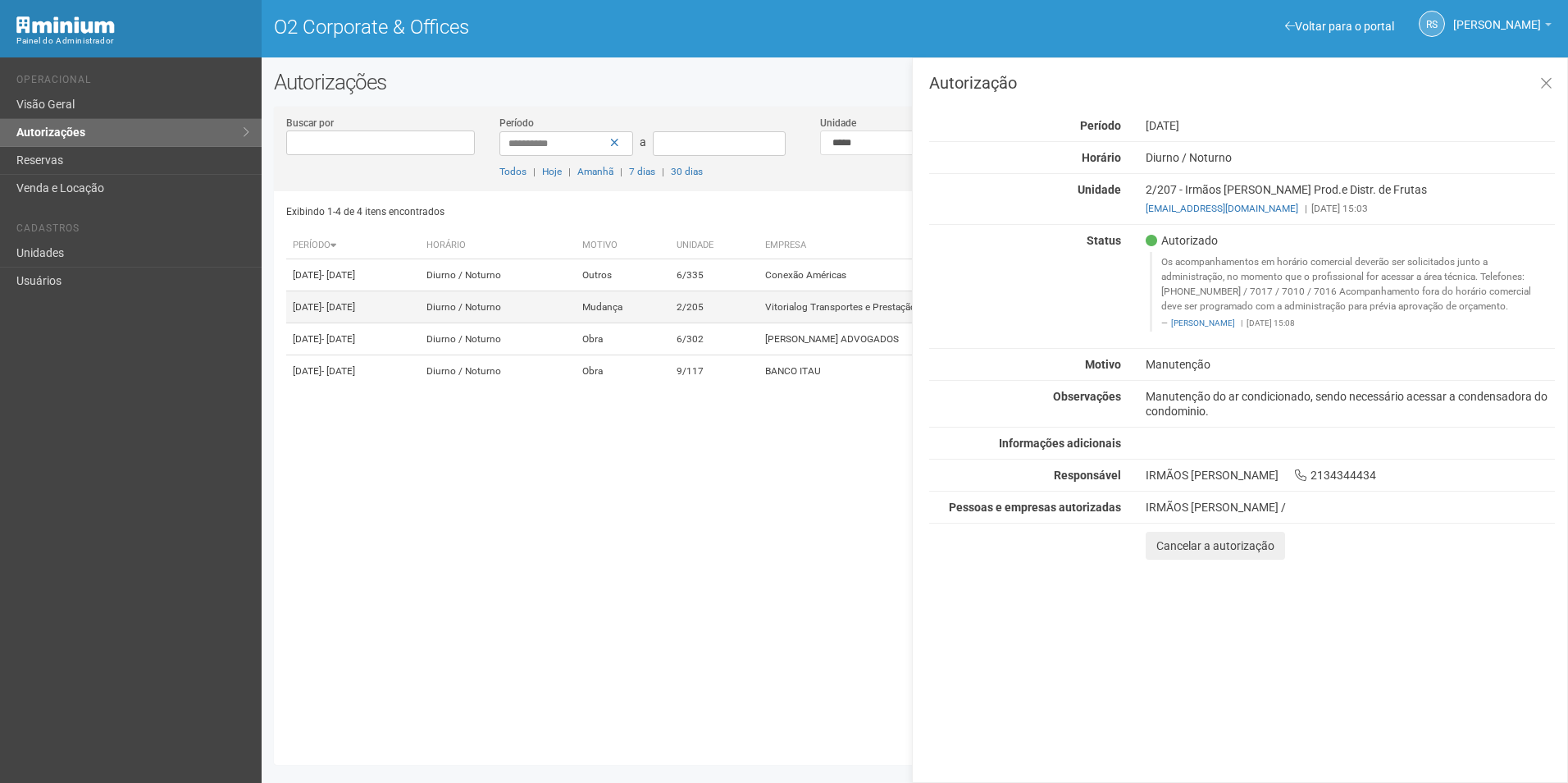
click at [889, 314] on td "Vitorialog Transportes e Prestação de Serviços S.A" at bounding box center [966, 308] width 415 height 32
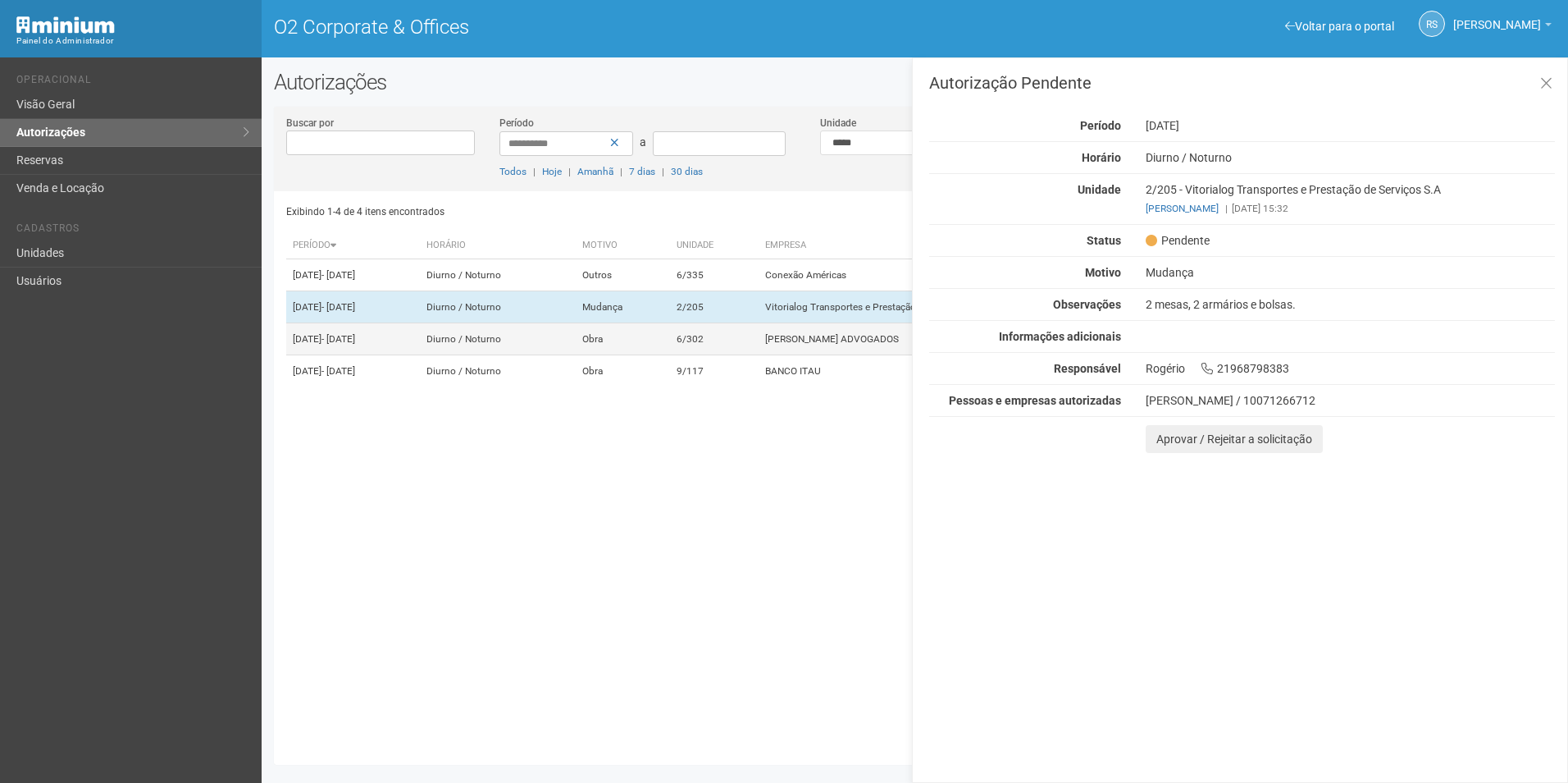
click at [878, 355] on td "[PERSON_NAME] ADVOGADOS" at bounding box center [966, 340] width 415 height 32
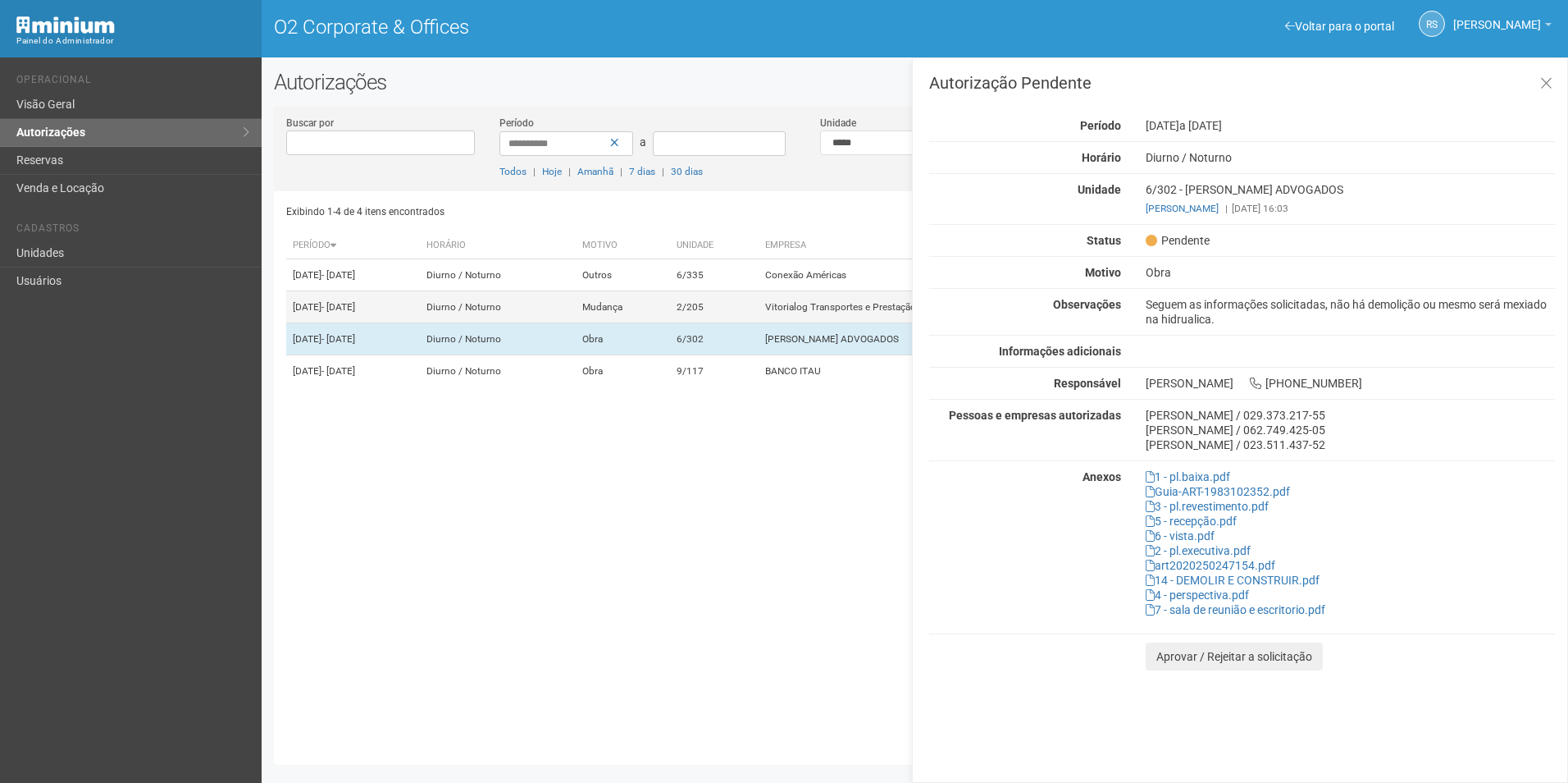
click at [823, 301] on td "Vitorialog Transportes e Prestação de Serviços S.A" at bounding box center [966, 308] width 415 height 32
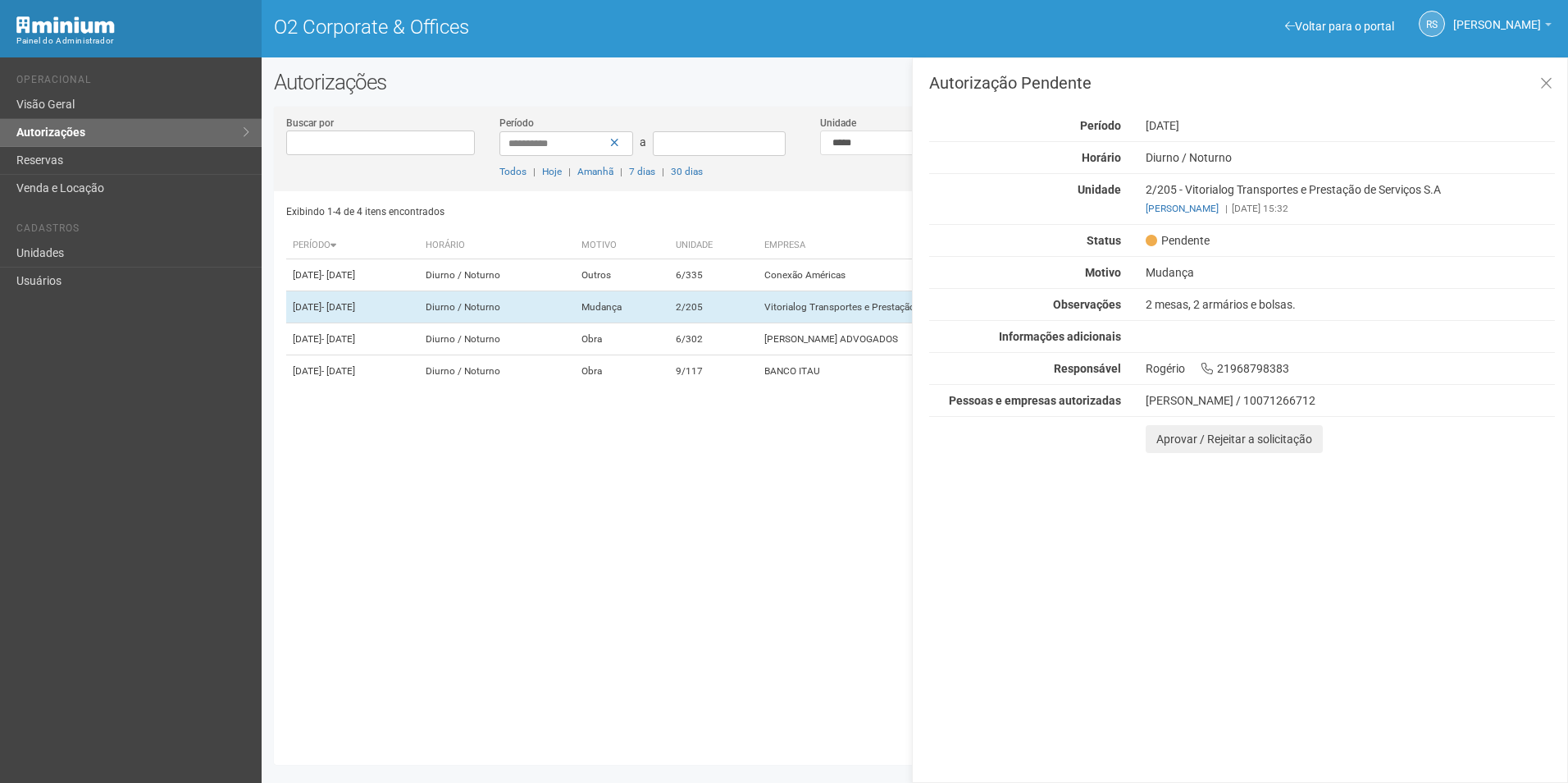
click at [1447, 627] on div "Autorização Pendente Período [DATE] [GEOGRAPHIC_DATA] [GEOGRAPHIC_DATA] / [GEOG…" at bounding box center [1241, 420] width 656 height 725
click at [1169, 441] on button "Aprovar / Rejeitar a solicitação" at bounding box center [1234, 438] width 177 height 28
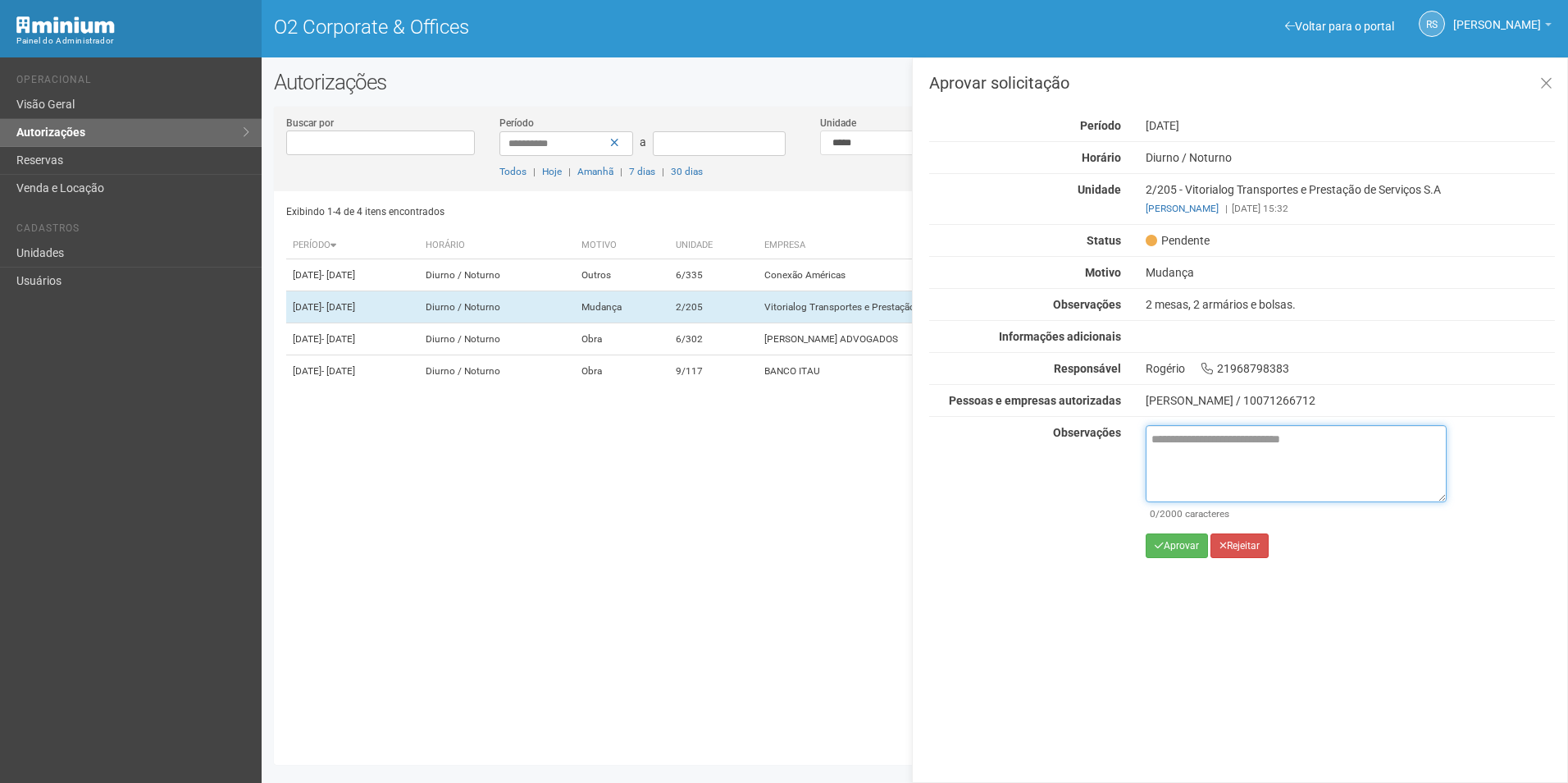
click at [1229, 470] on textarea at bounding box center [1296, 463] width 301 height 77
paste textarea "**********"
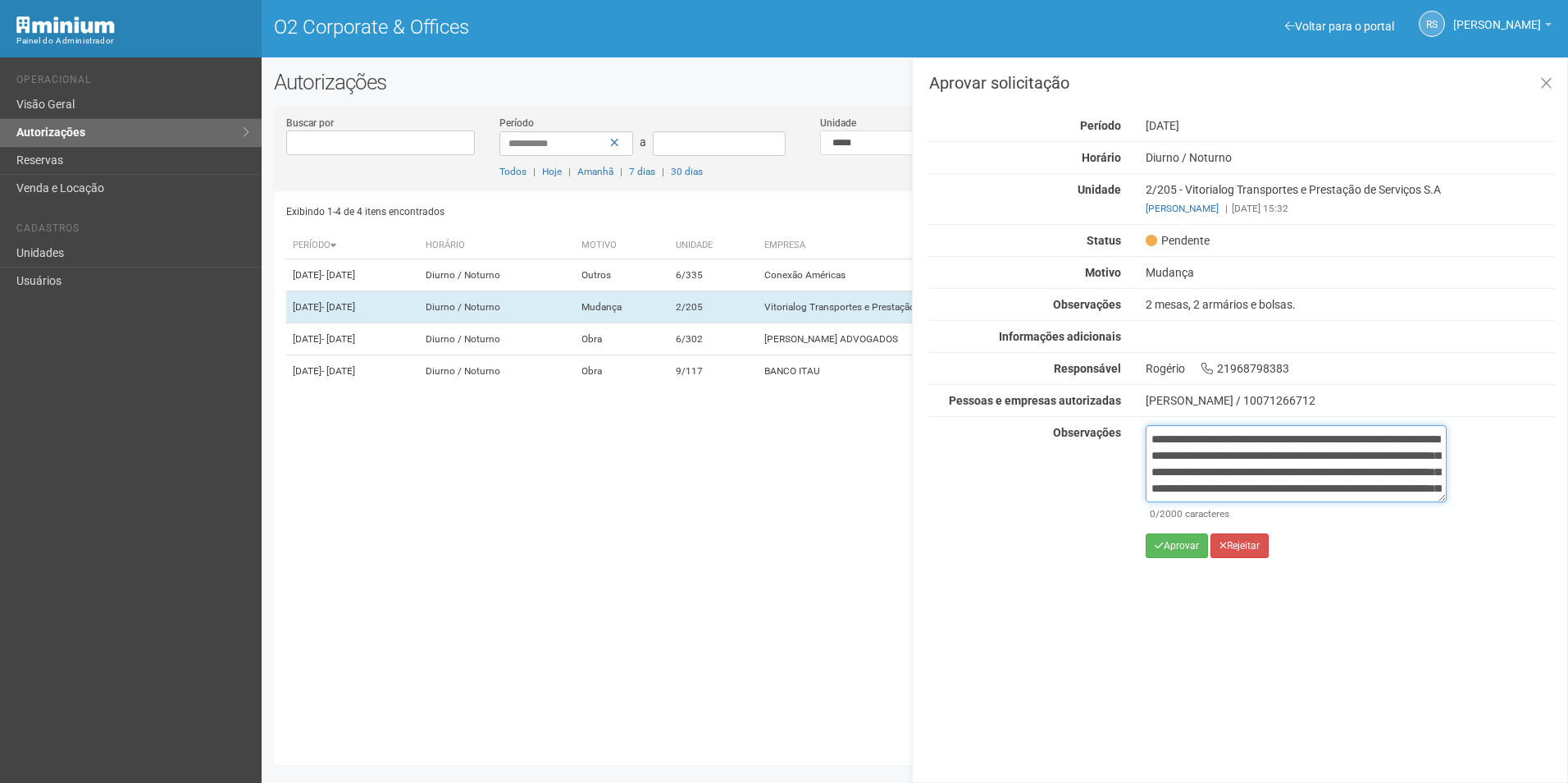
scroll to position [108, 0]
type textarea "**********"
click at [1193, 546] on button "Aprovar" at bounding box center [1177, 546] width 63 height 25
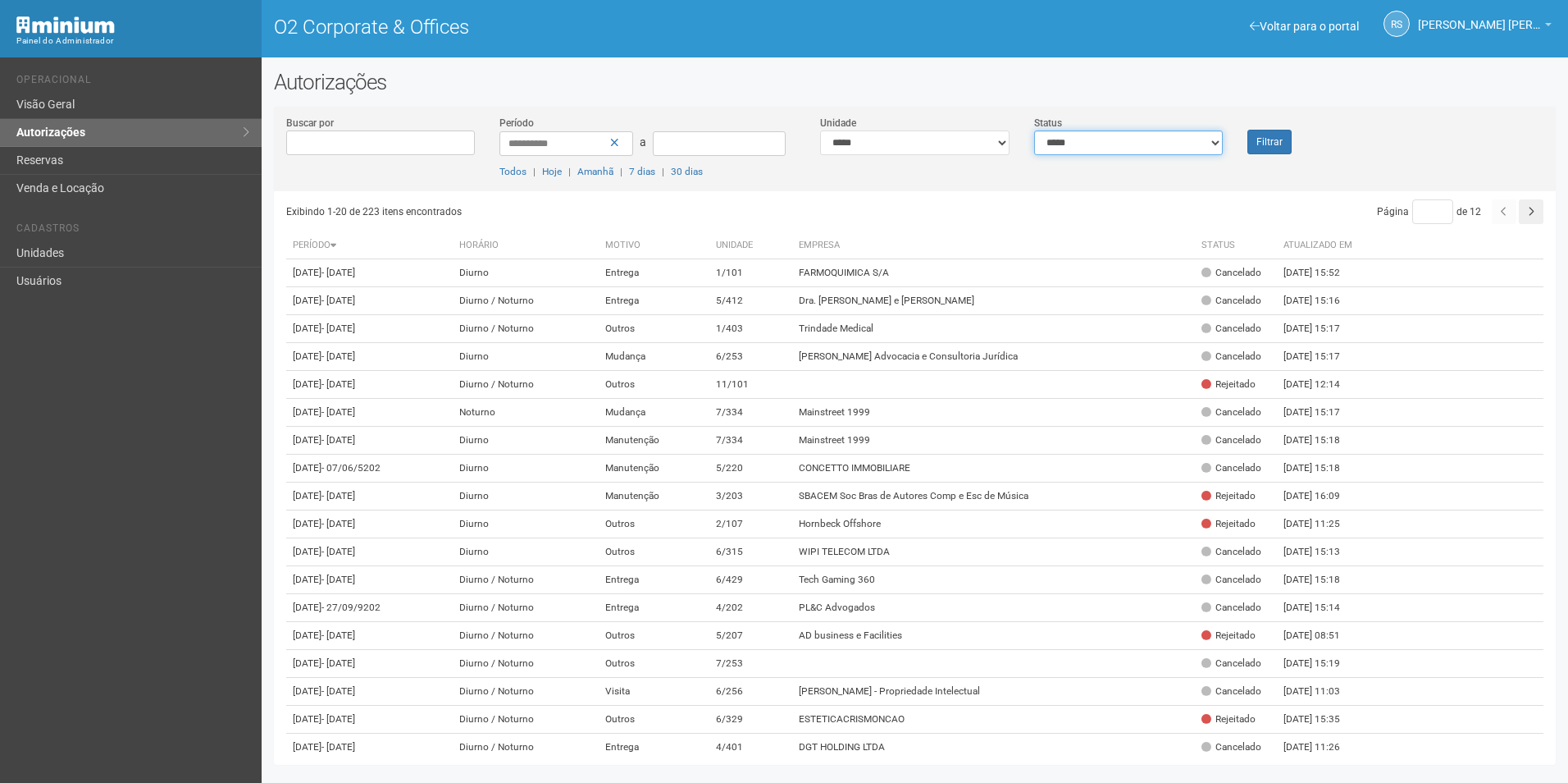
click at [1116, 147] on select "**********" at bounding box center [1129, 142] width 190 height 25
select select "*"
click at [1034, 130] on select "**********" at bounding box center [1129, 142] width 190 height 25
click at [1263, 152] on button "Filtrar" at bounding box center [1269, 142] width 45 height 25
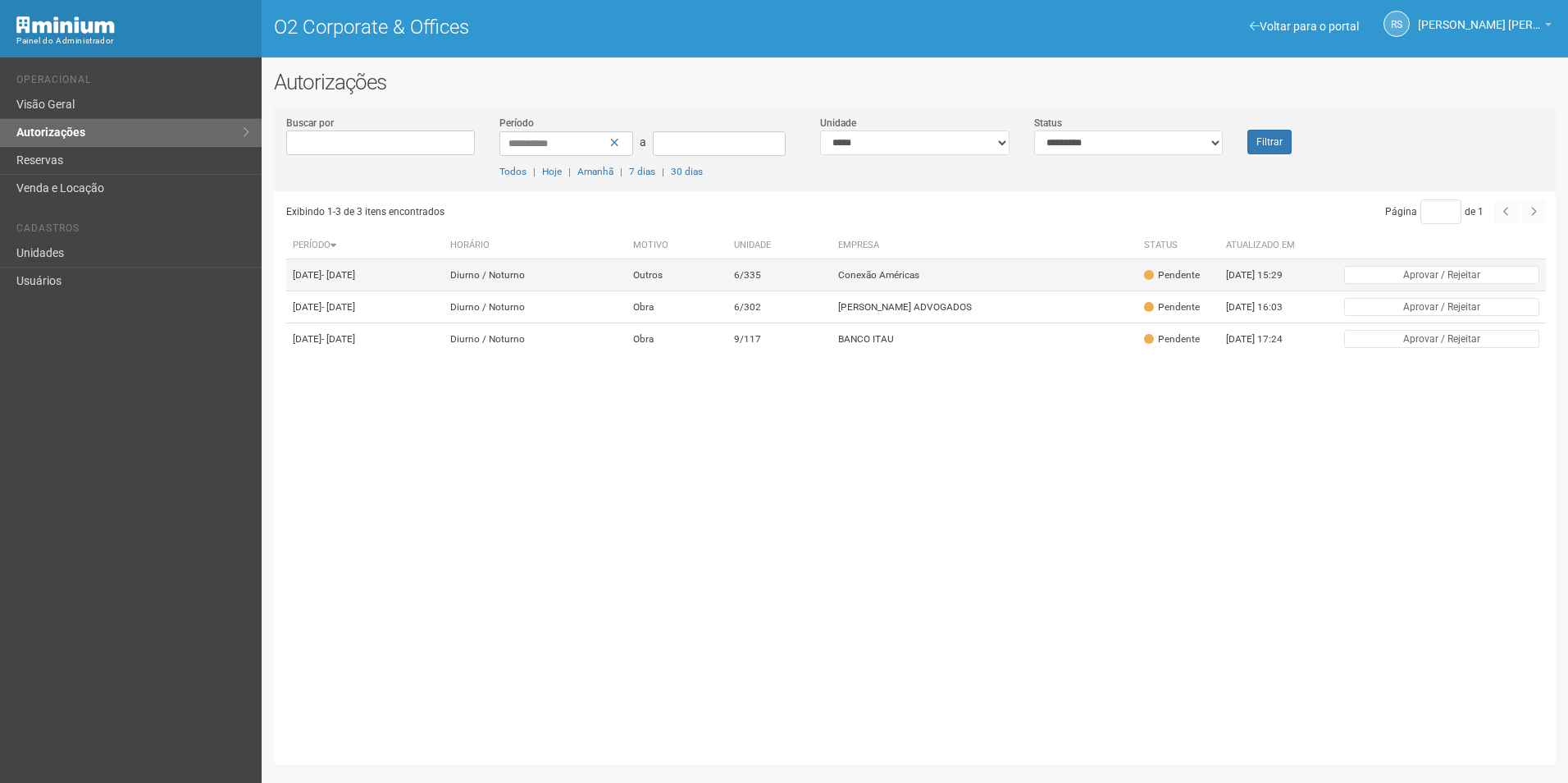
click at [935, 266] on td "Conexão Américas" at bounding box center [985, 275] width 306 height 32
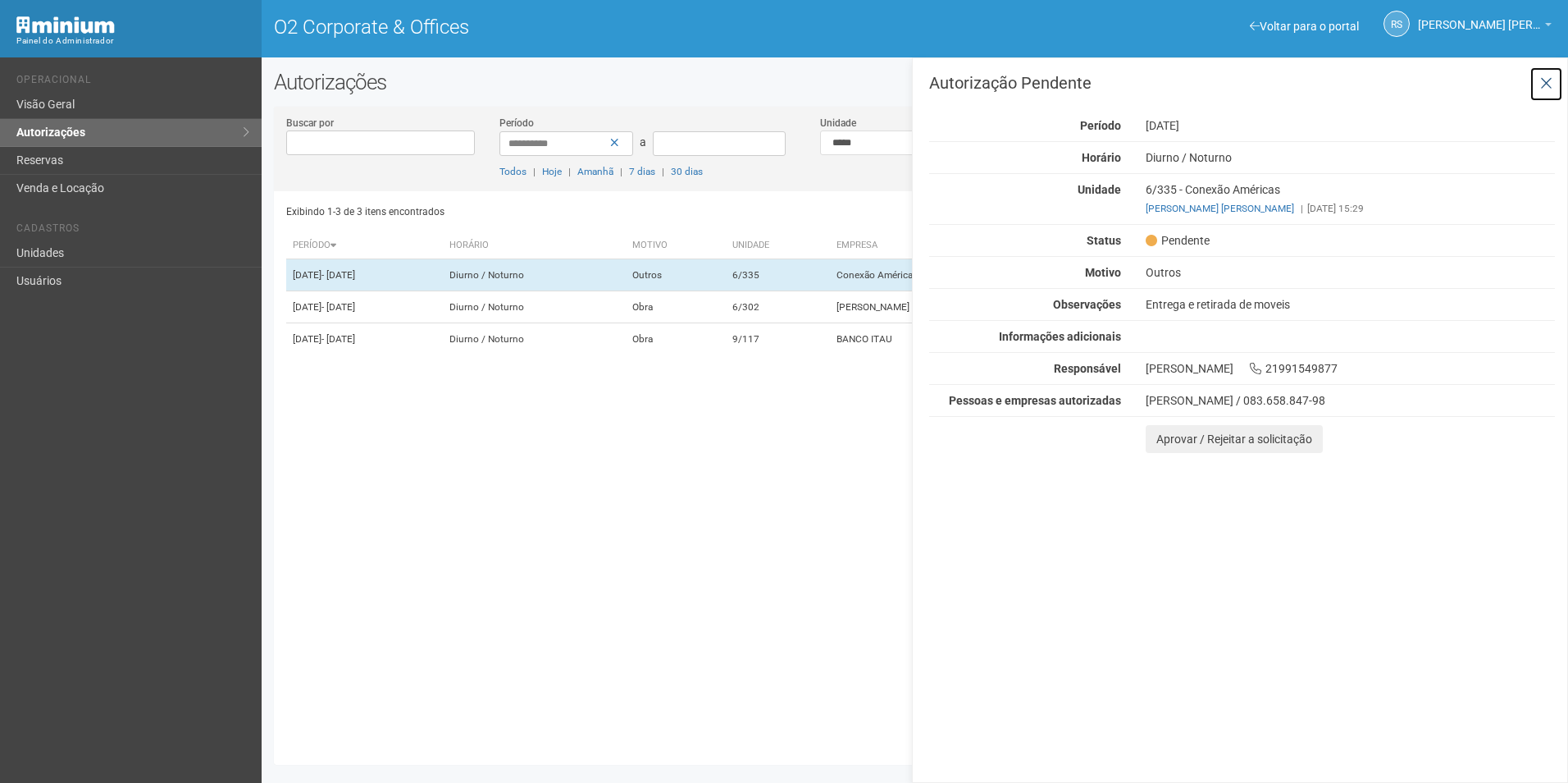
click at [1555, 84] on button at bounding box center [1546, 84] width 33 height 35
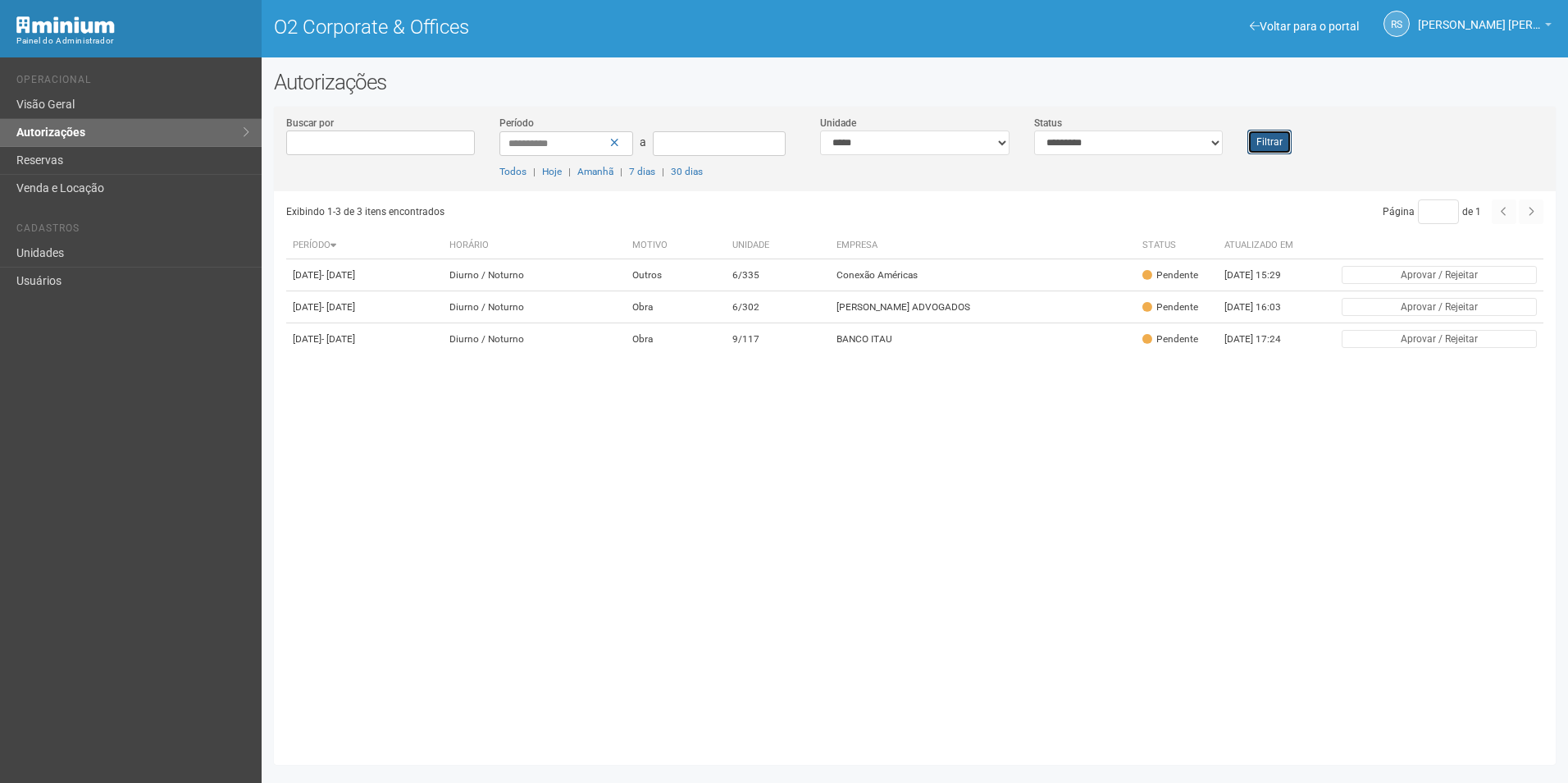
click at [1279, 142] on button "Filtrar" at bounding box center [1269, 142] width 45 height 25
click at [1268, 138] on button "Filtrar" at bounding box center [1269, 142] width 45 height 25
click at [1047, 281] on td "Conexão Américas" at bounding box center [985, 275] width 306 height 32
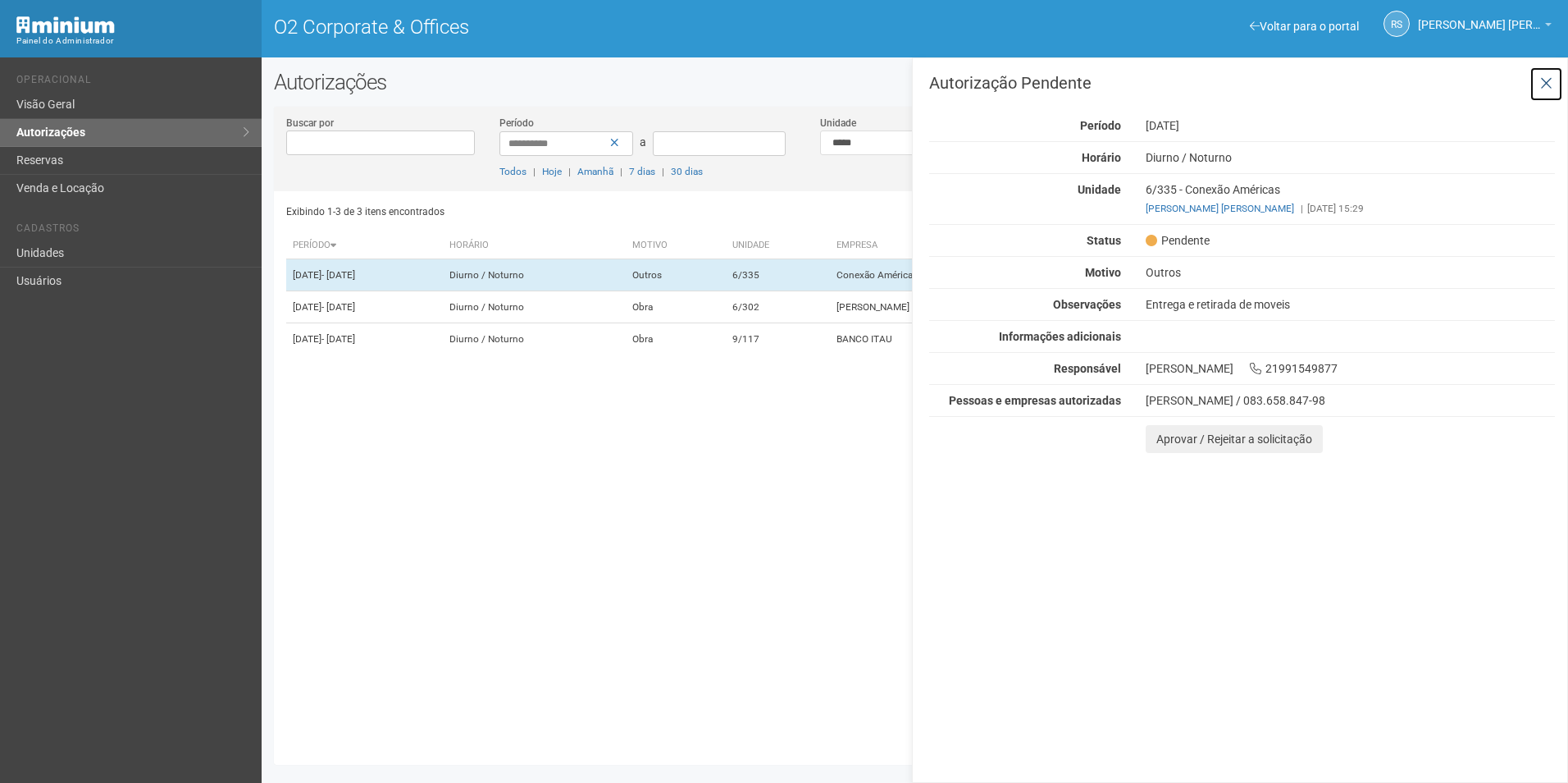
click at [1549, 84] on icon at bounding box center [1546, 84] width 12 height 16
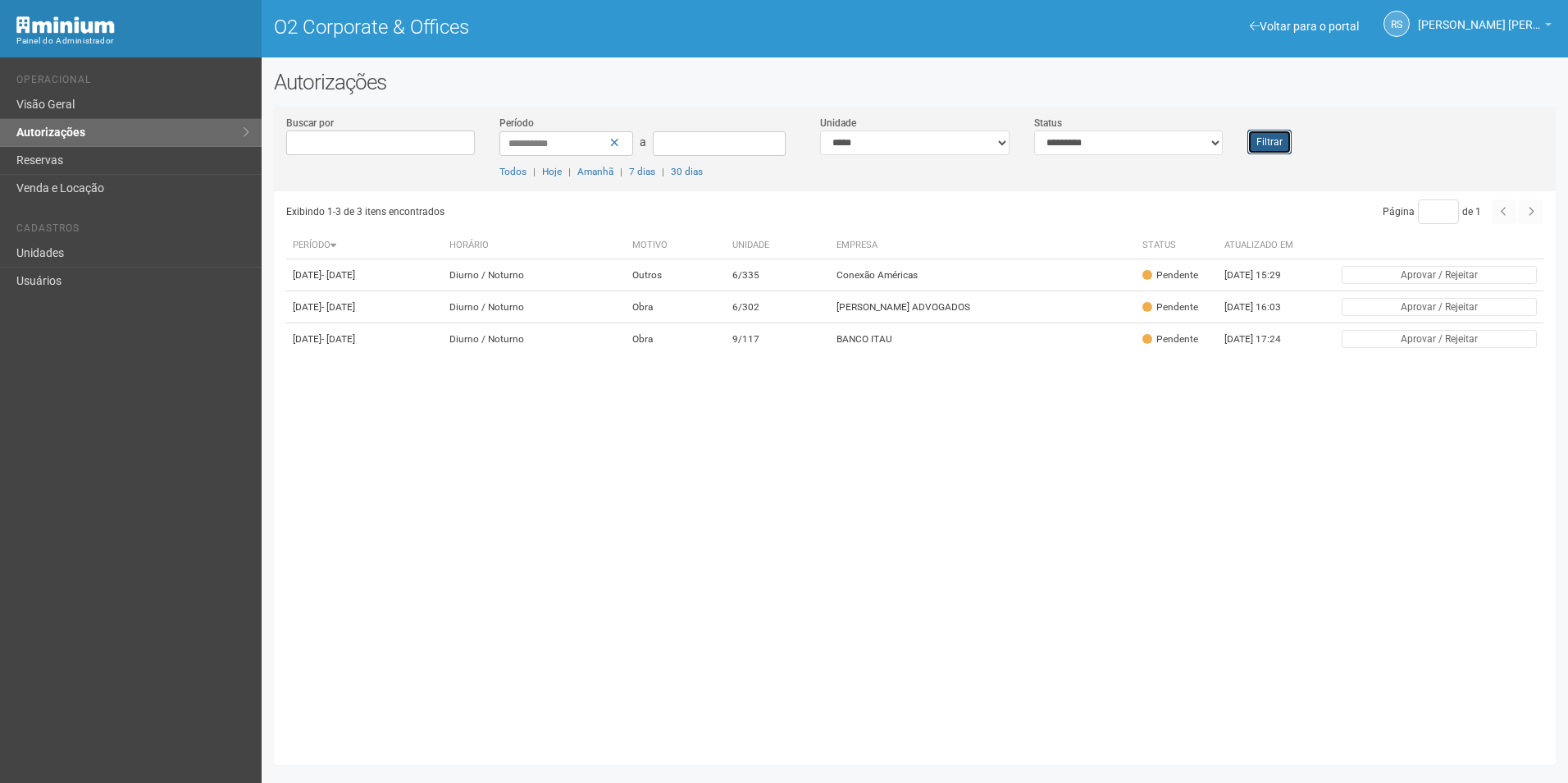
click at [1269, 143] on button "Filtrar" at bounding box center [1269, 142] width 45 height 25
click at [1264, 138] on button "Filtrar" at bounding box center [1269, 142] width 45 height 25
click at [1264, 143] on button "Filtrar" at bounding box center [1269, 142] width 45 height 25
click at [1272, 140] on button "Filtrar" at bounding box center [1269, 142] width 45 height 25
